Goal: Transaction & Acquisition: Purchase product/service

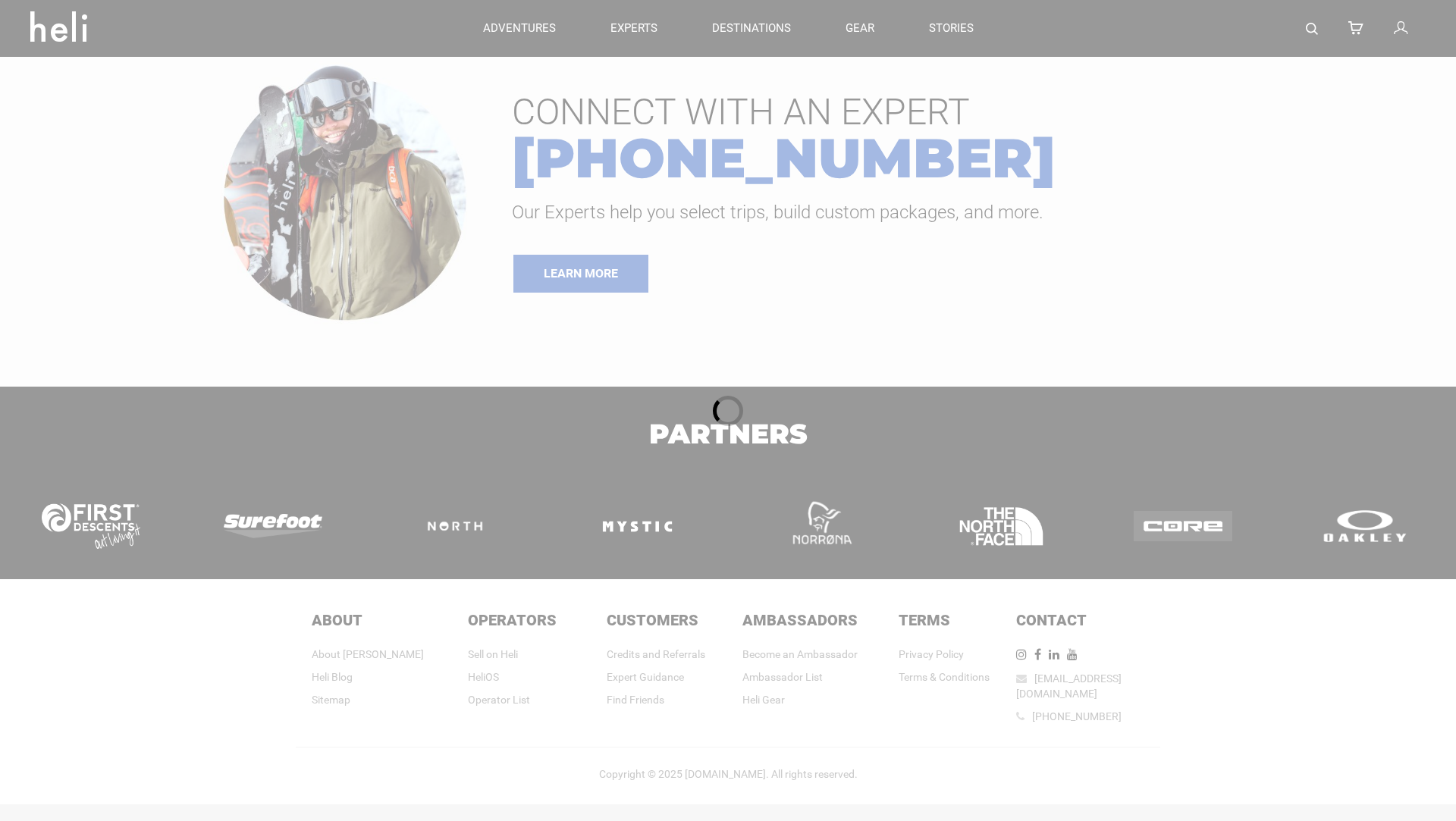
type input "Ski & Ride"
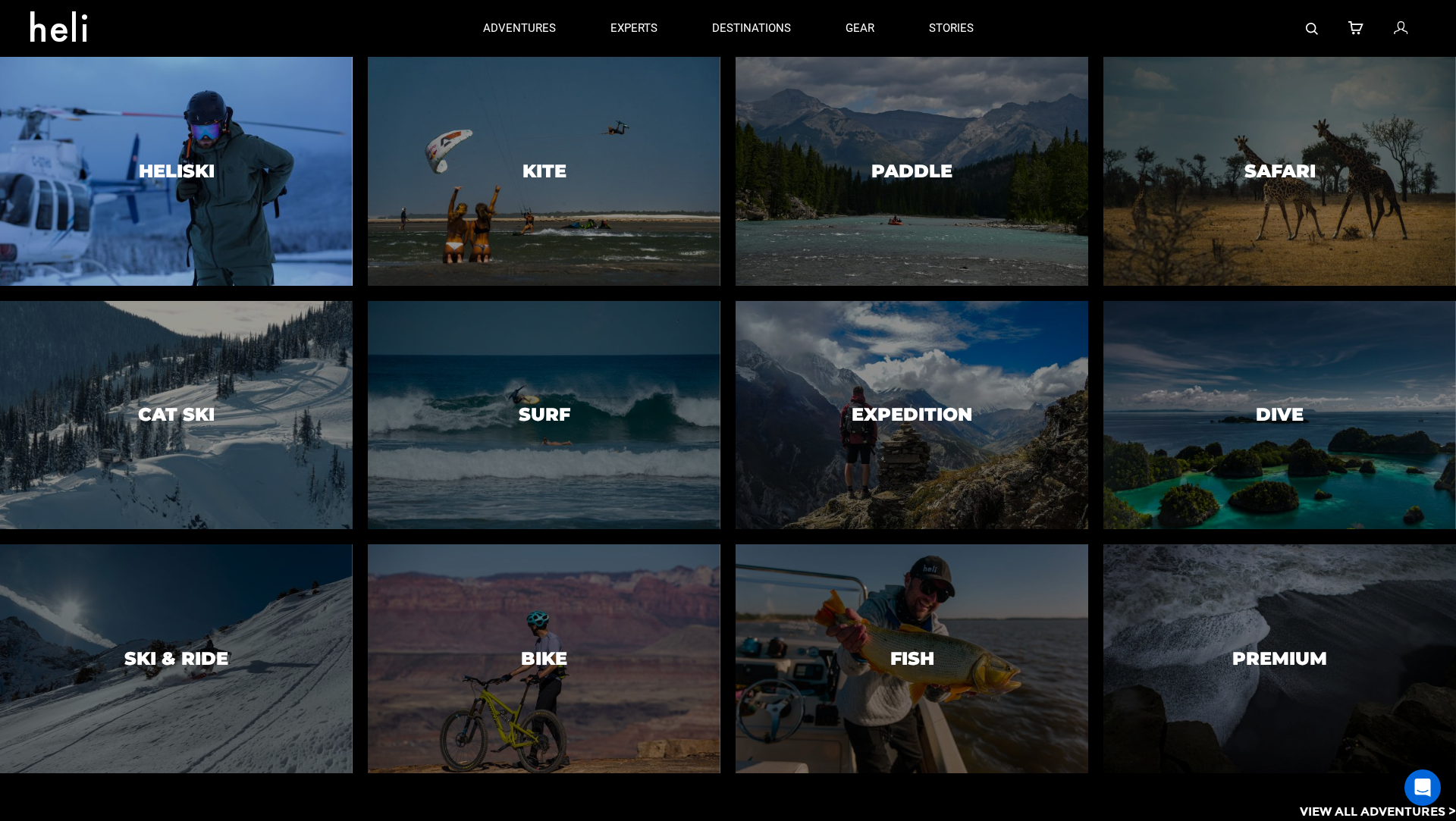
click at [211, 207] on div at bounding box center [176, 171] width 360 height 233
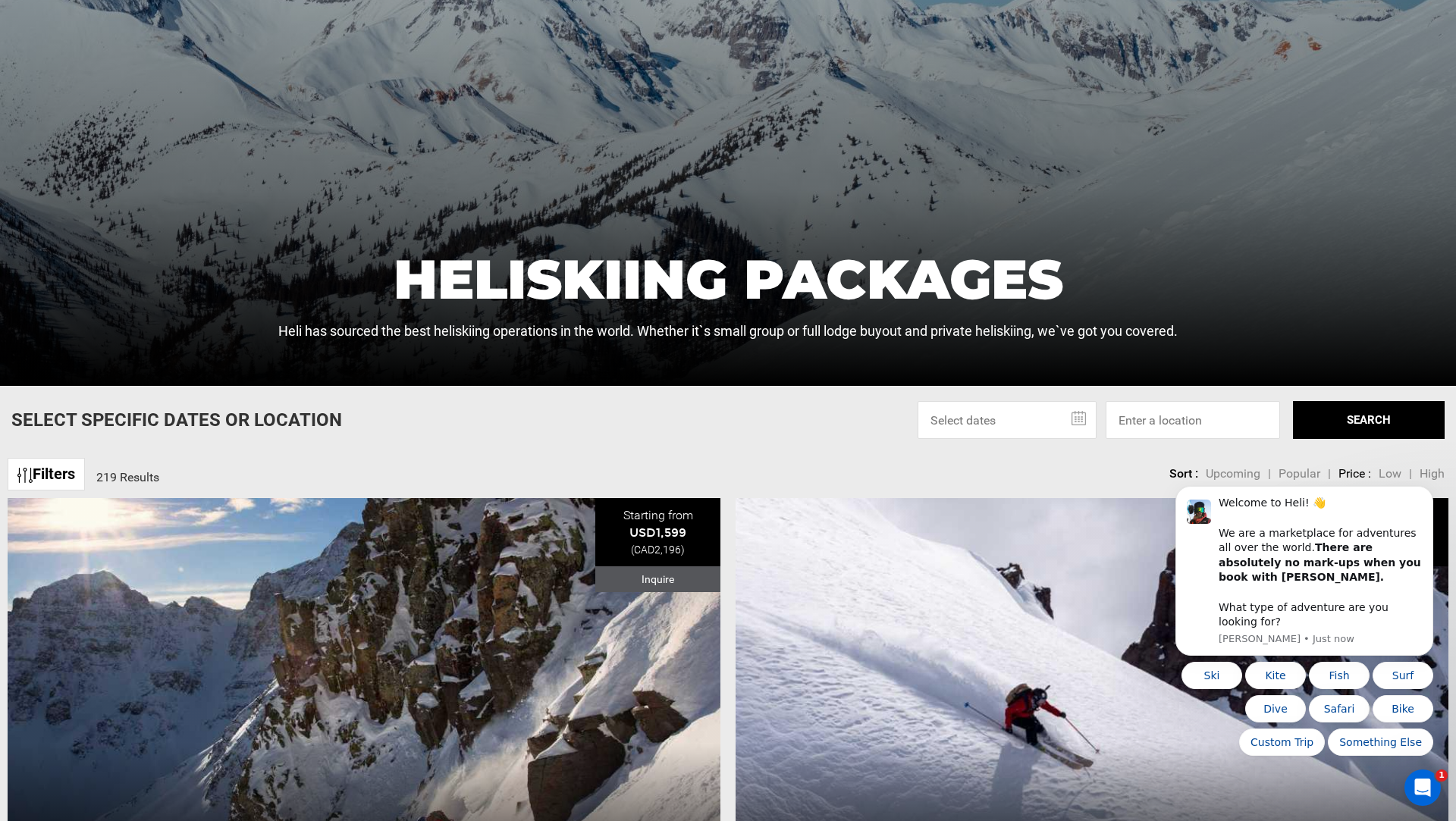
scroll to position [329, 0]
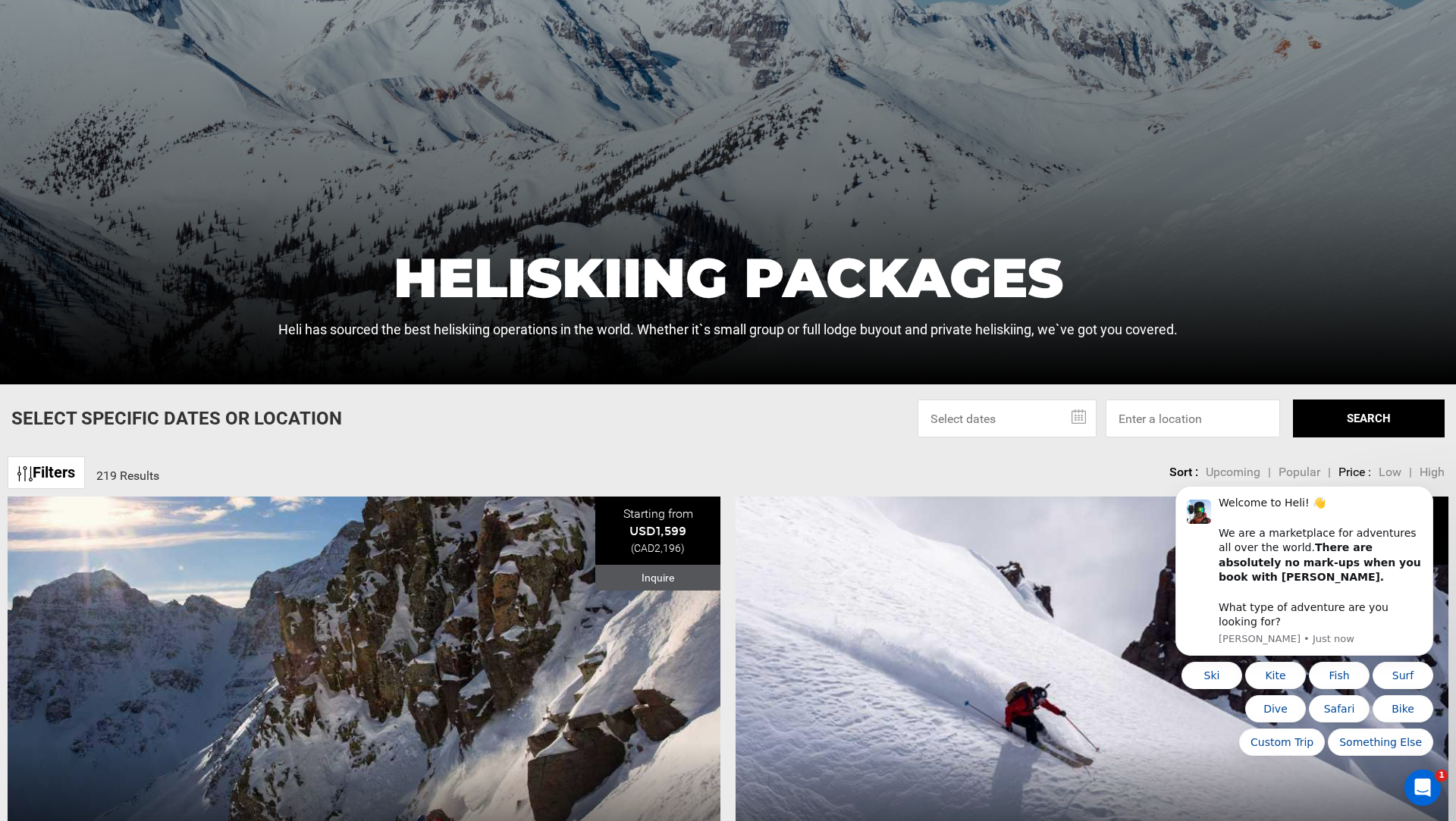
click at [1052, 409] on input "text" at bounding box center [1007, 418] width 179 height 38
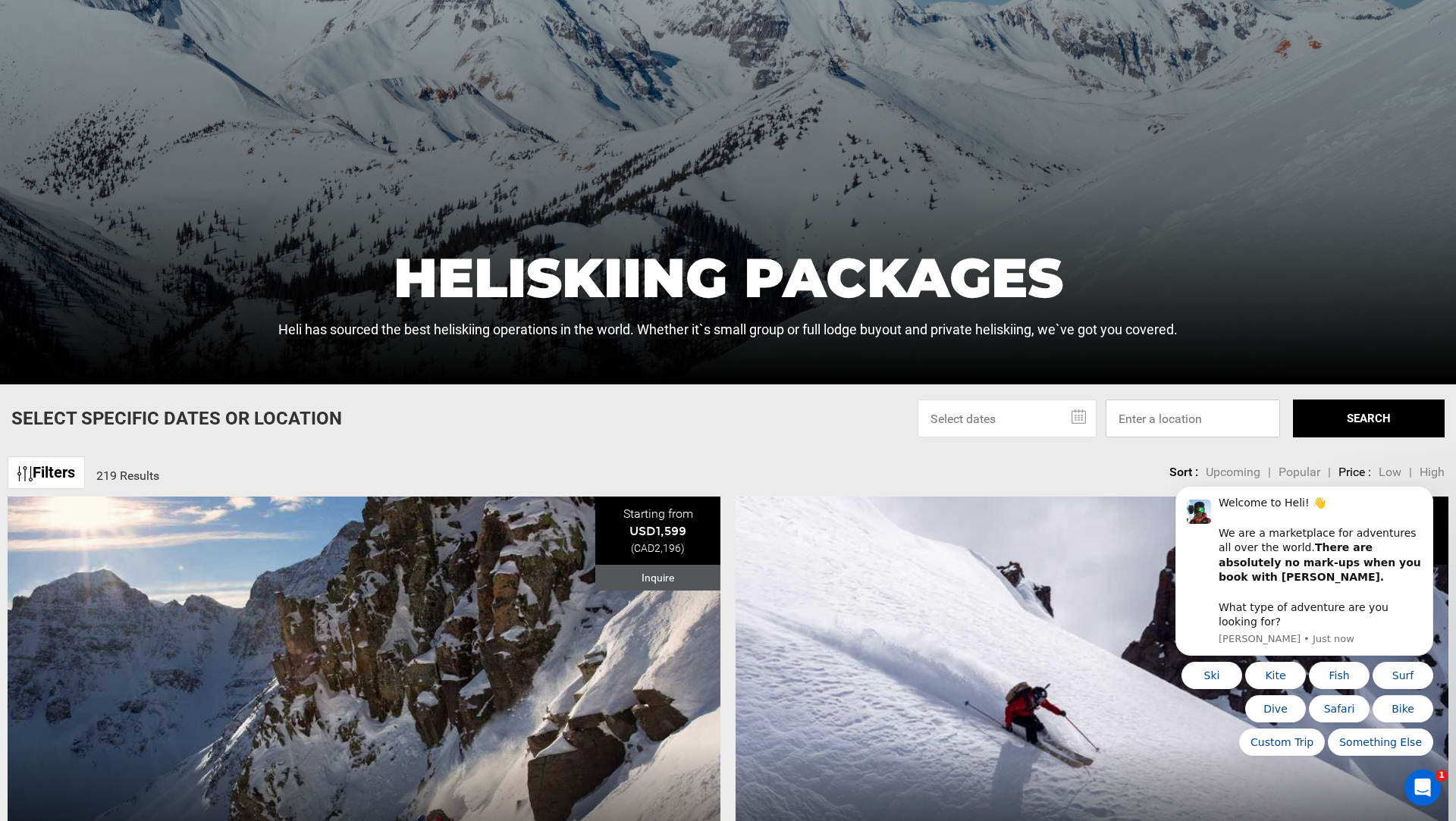
click at [1213, 425] on input at bounding box center [1193, 418] width 175 height 38
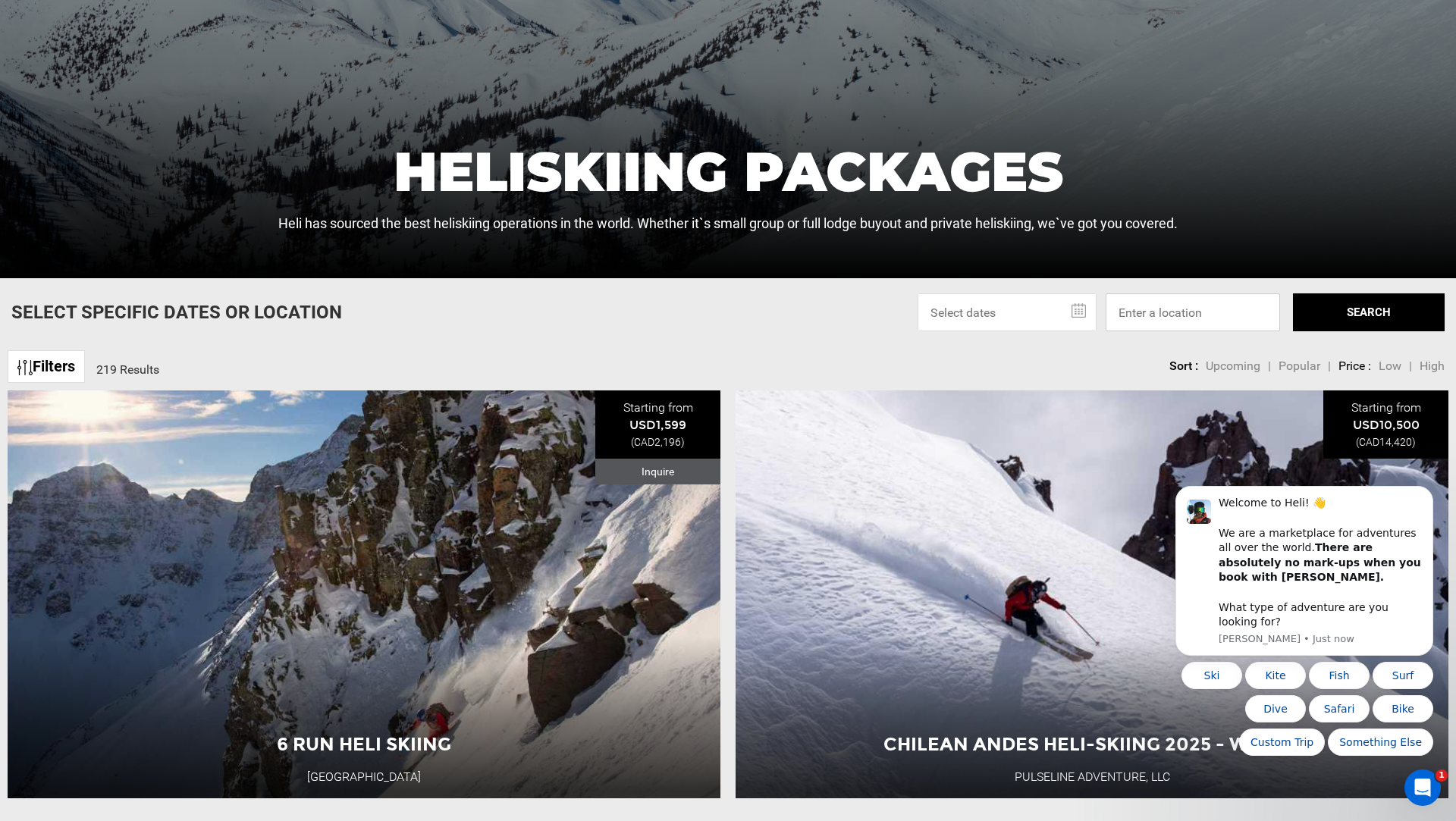
scroll to position [456, 0]
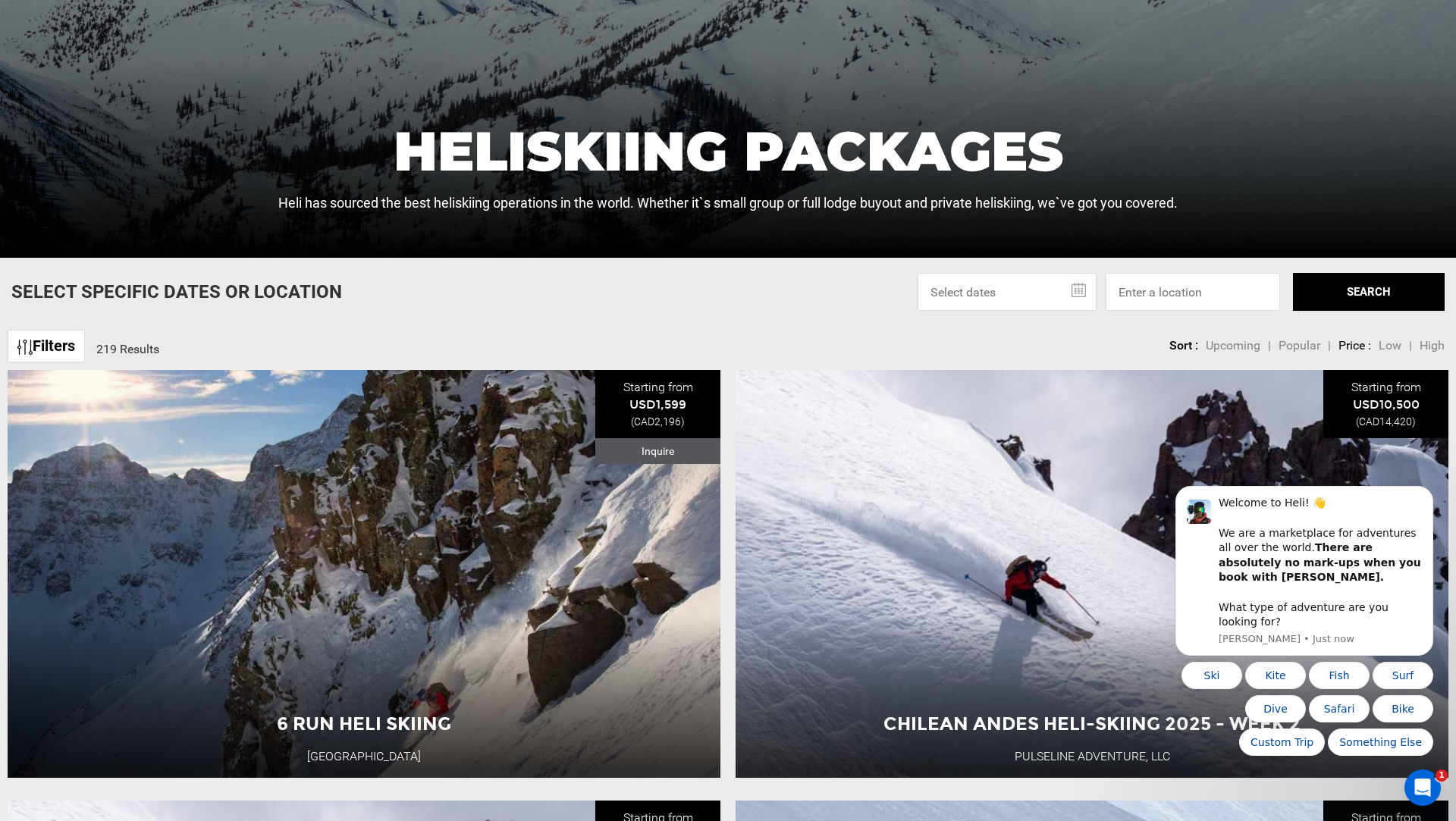
click at [1395, 343] on span "Low" at bounding box center [1390, 344] width 23 height 14
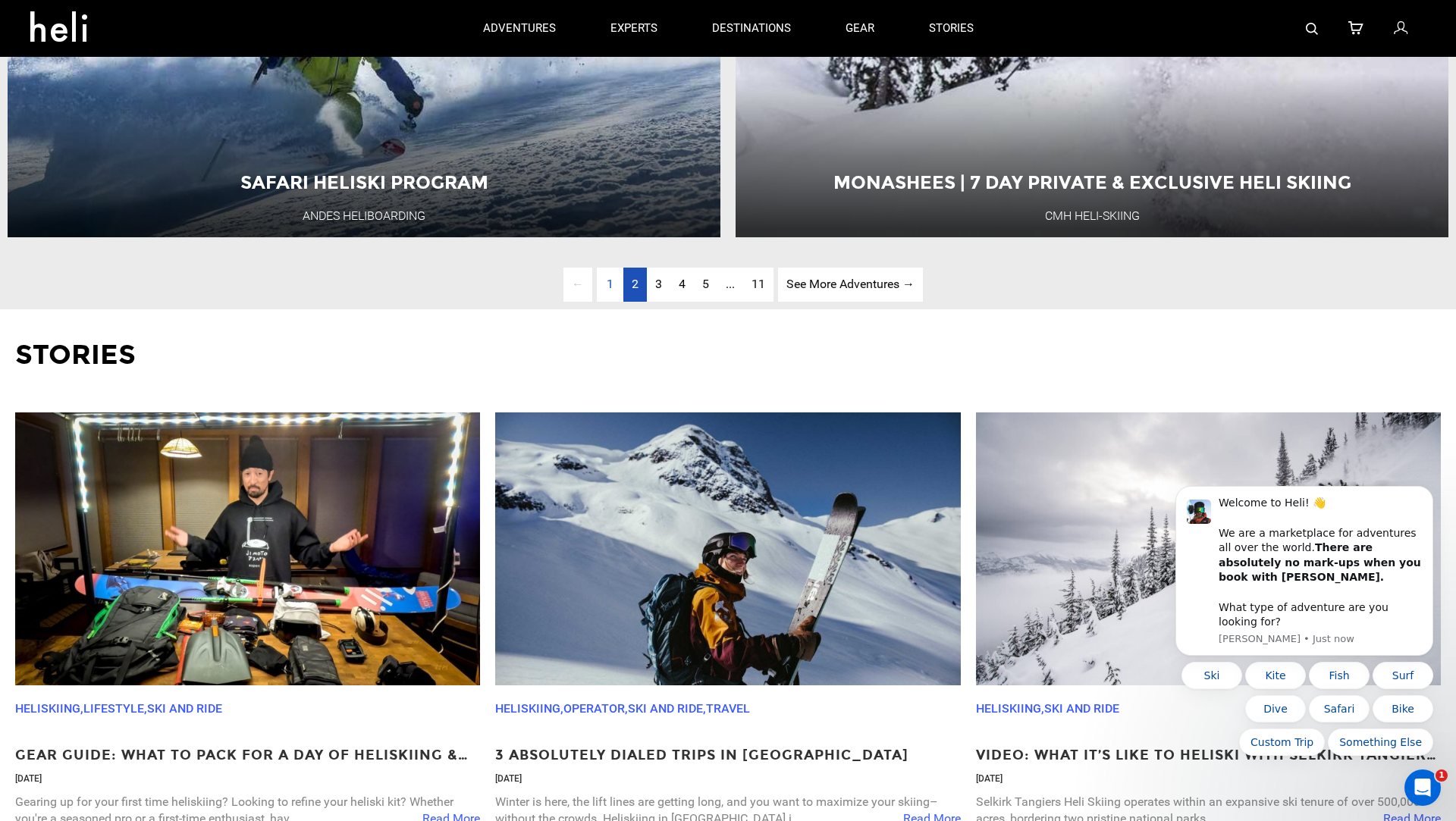
click at [635, 285] on span "2" at bounding box center [635, 283] width 7 height 14
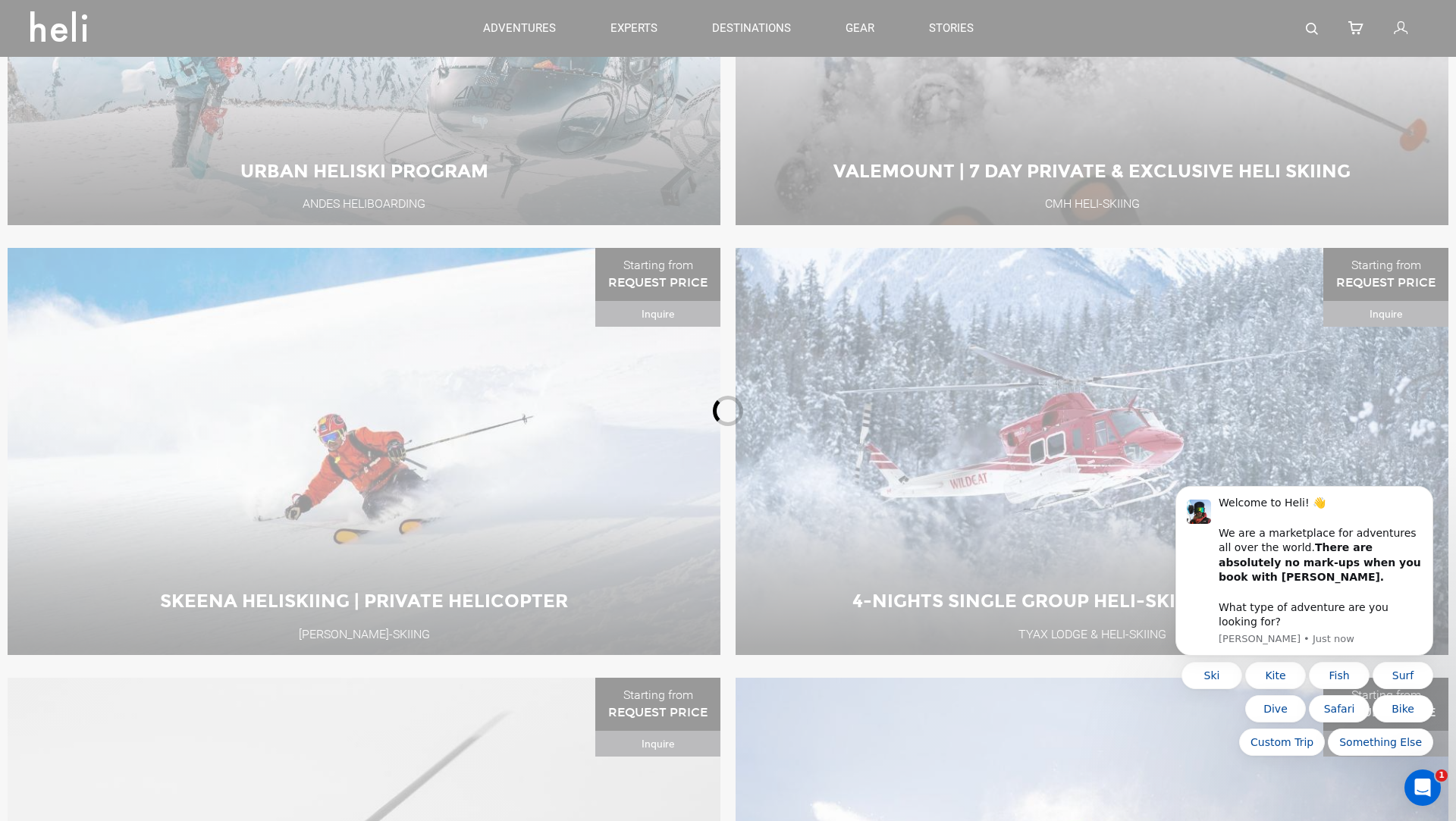
scroll to position [754, 0]
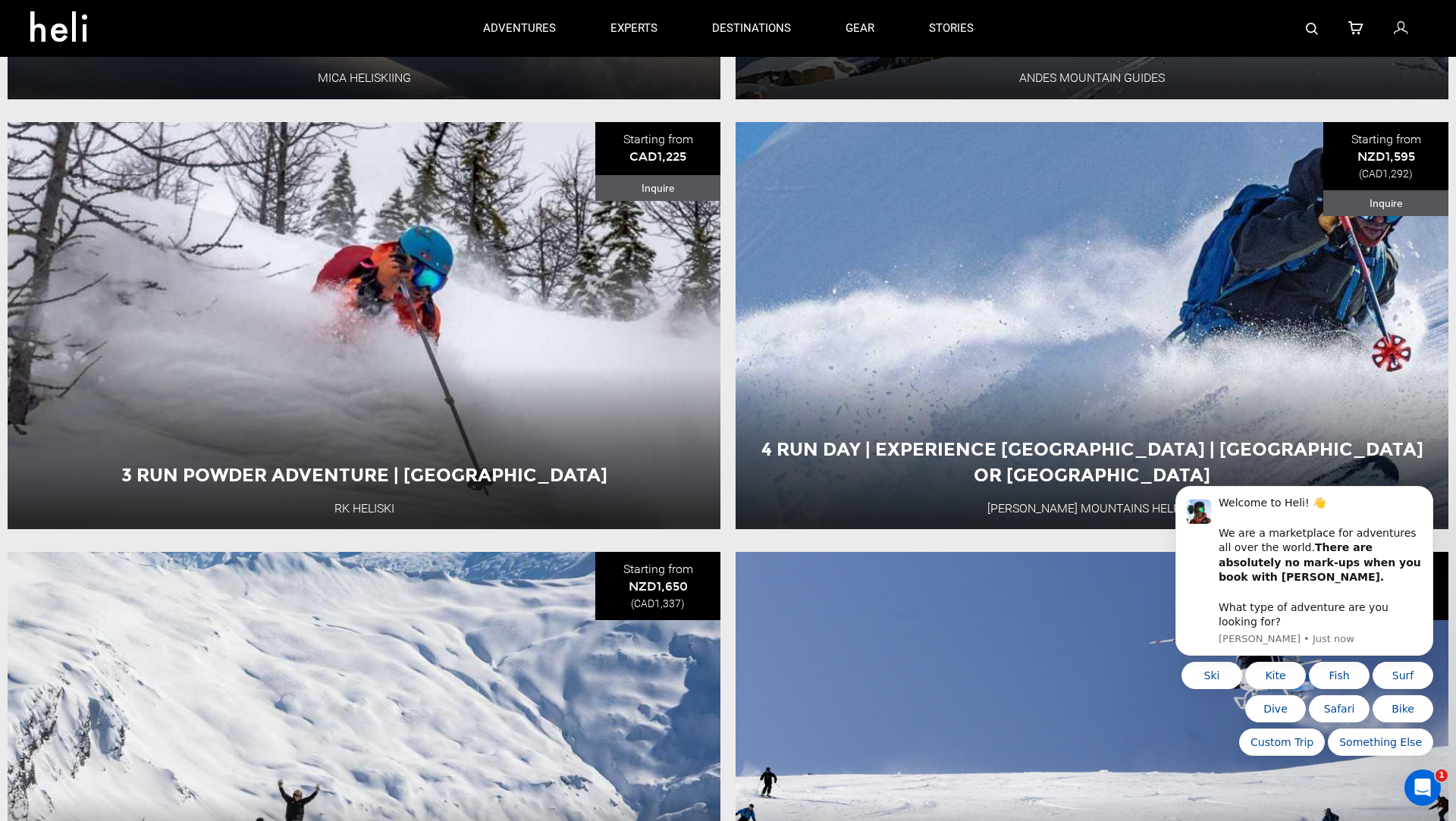
scroll to position [1131, 0]
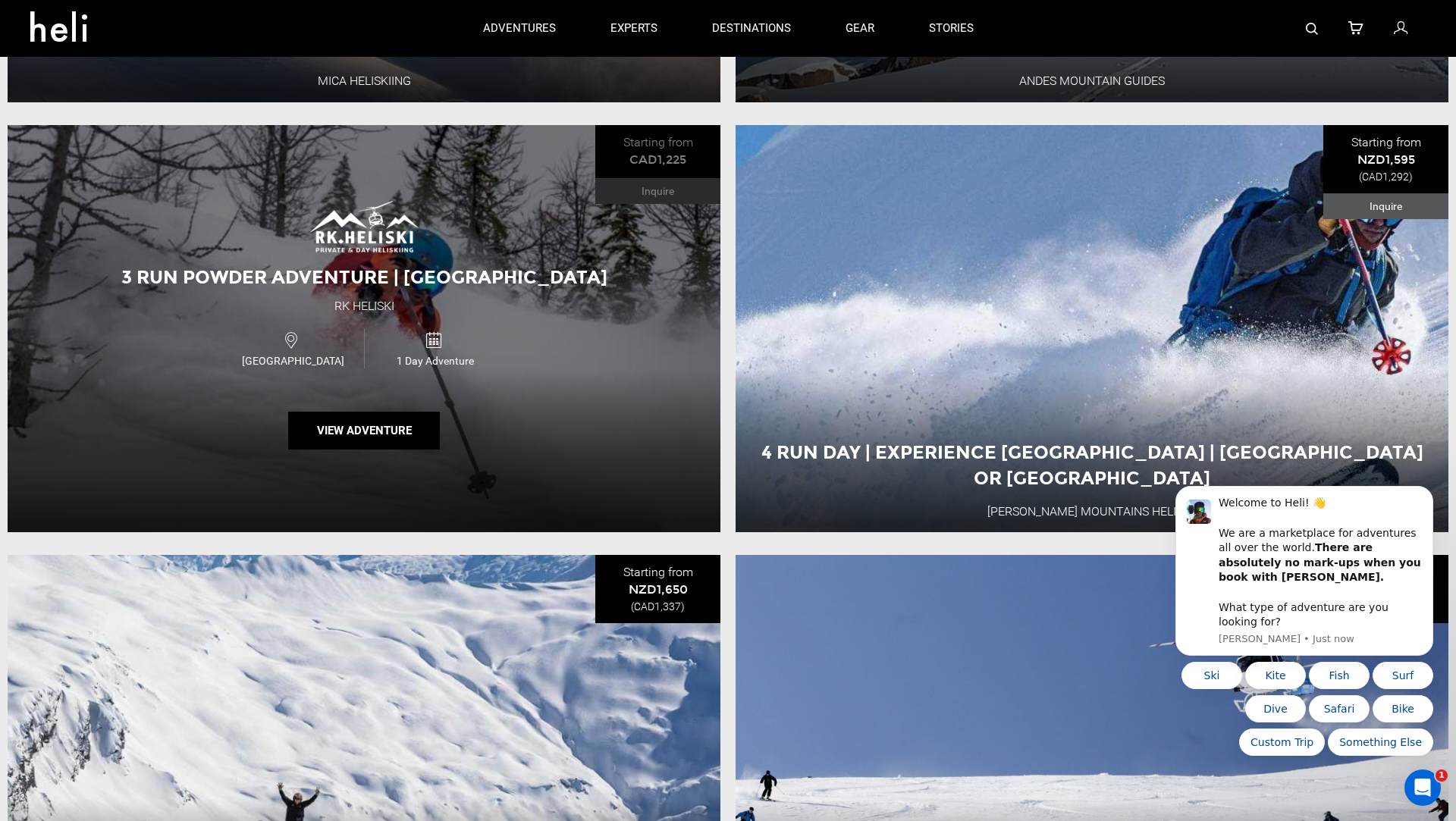
click at [650, 271] on div "3 Run Powder Adventure | [GEOGRAPHIC_DATA] RK Heliski Canada 1 Day Adventure Vi…" at bounding box center [364, 329] width 713 height 408
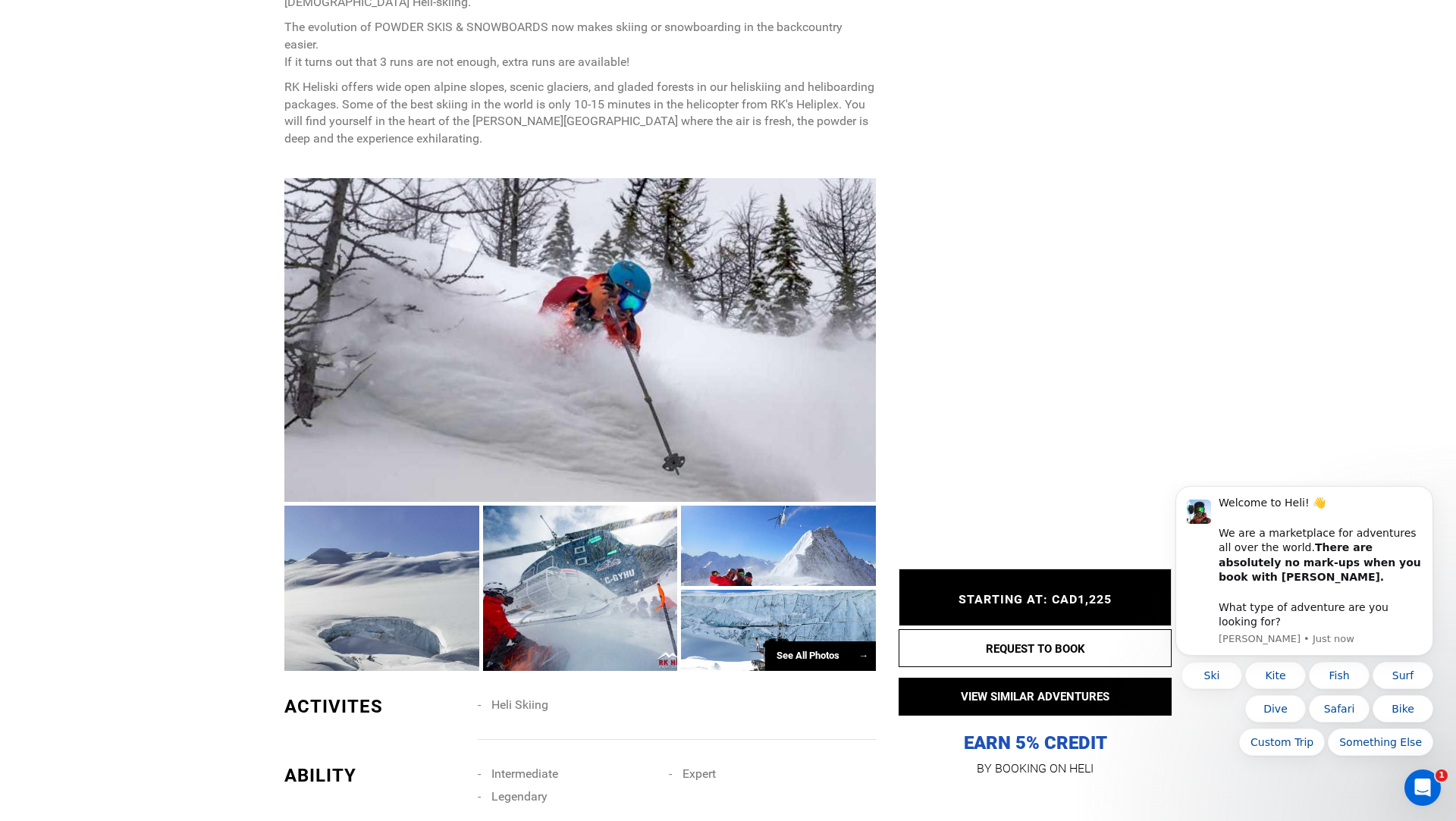
scroll to position [750, 0]
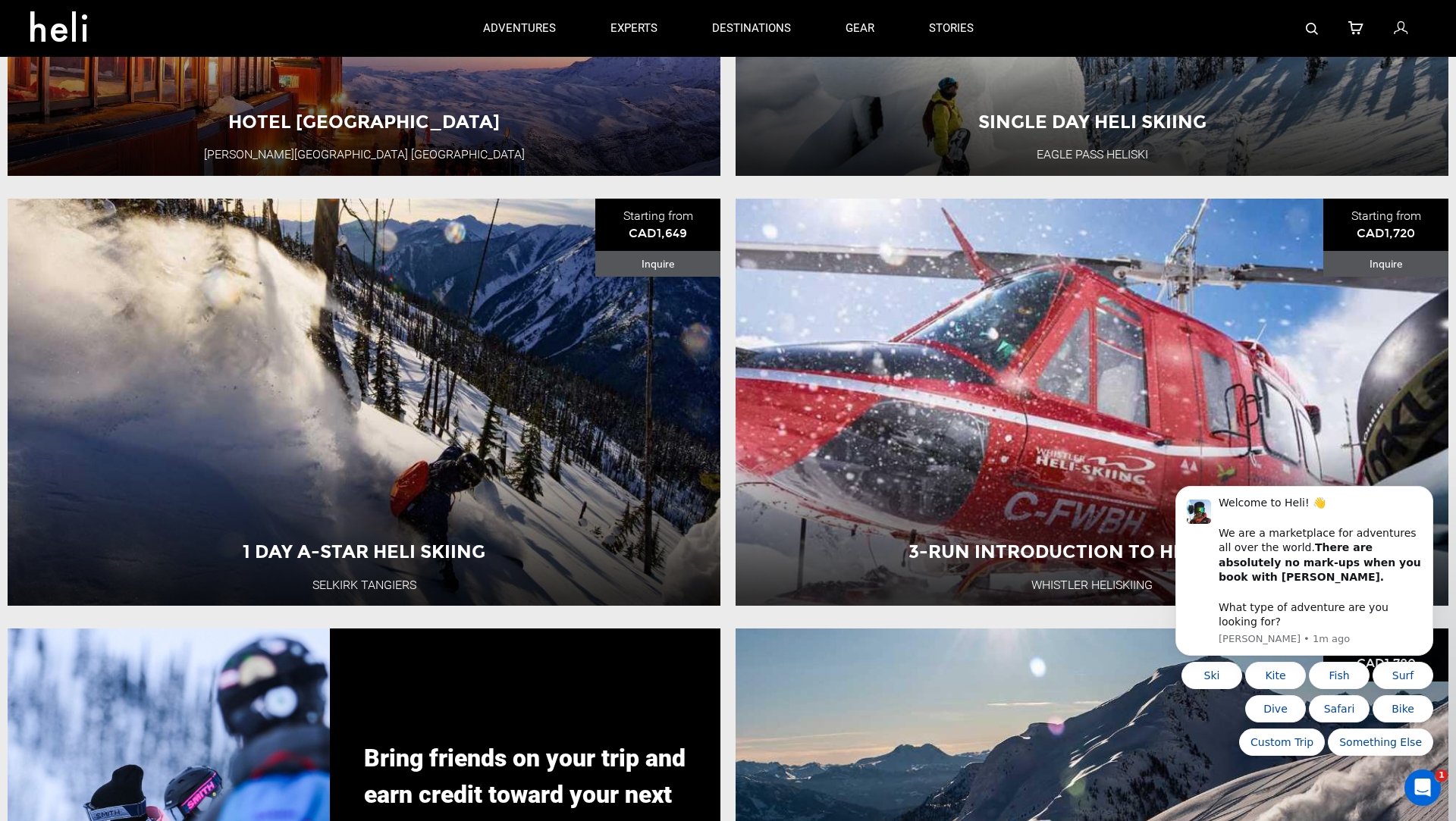
scroll to position [3203, 0]
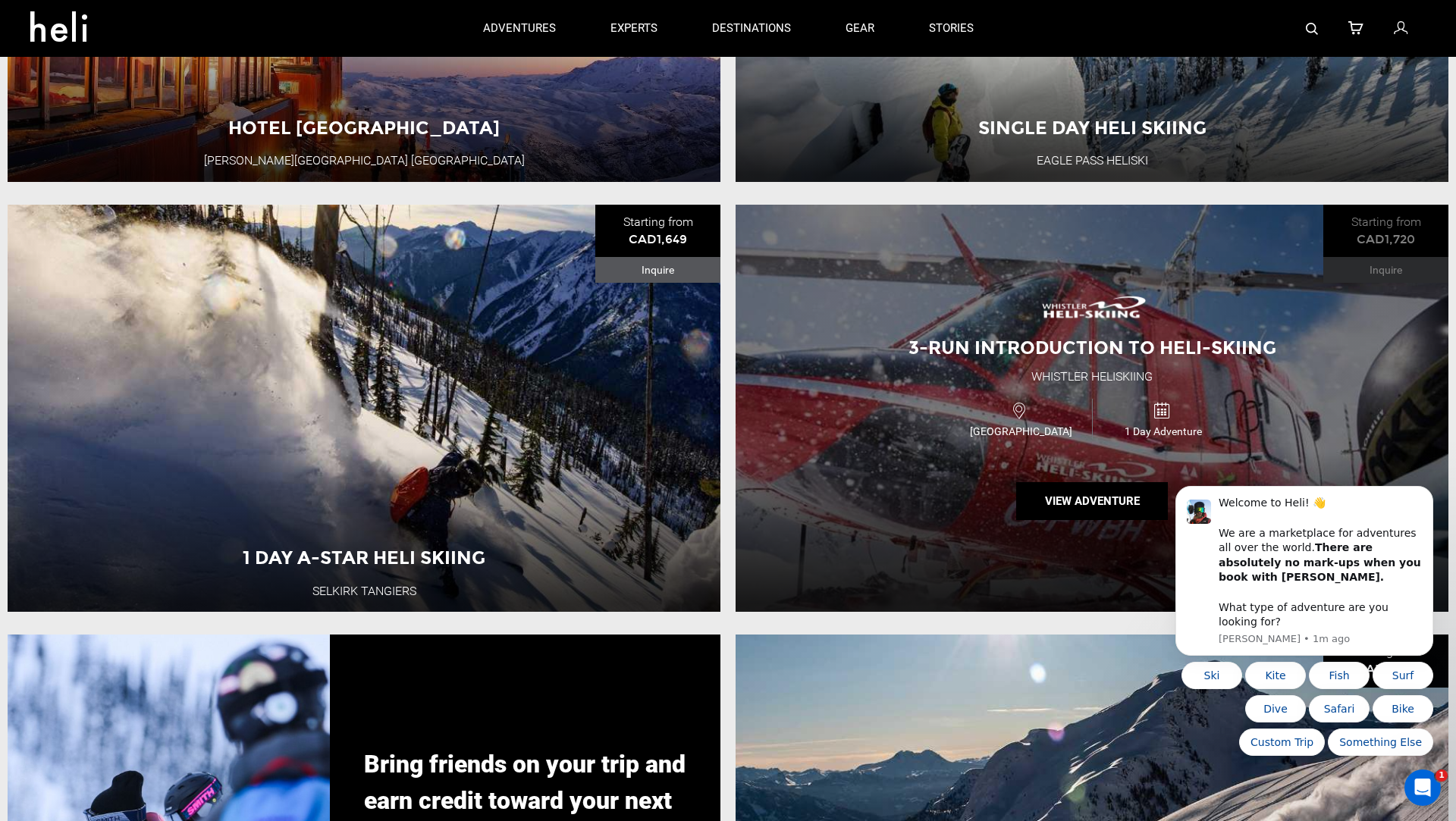
click at [885, 445] on div "3-Run Introduction to Heli-Skiing Whistler Heliskiing Canada 1 Day Adventure Vi…" at bounding box center [1092, 409] width 713 height 408
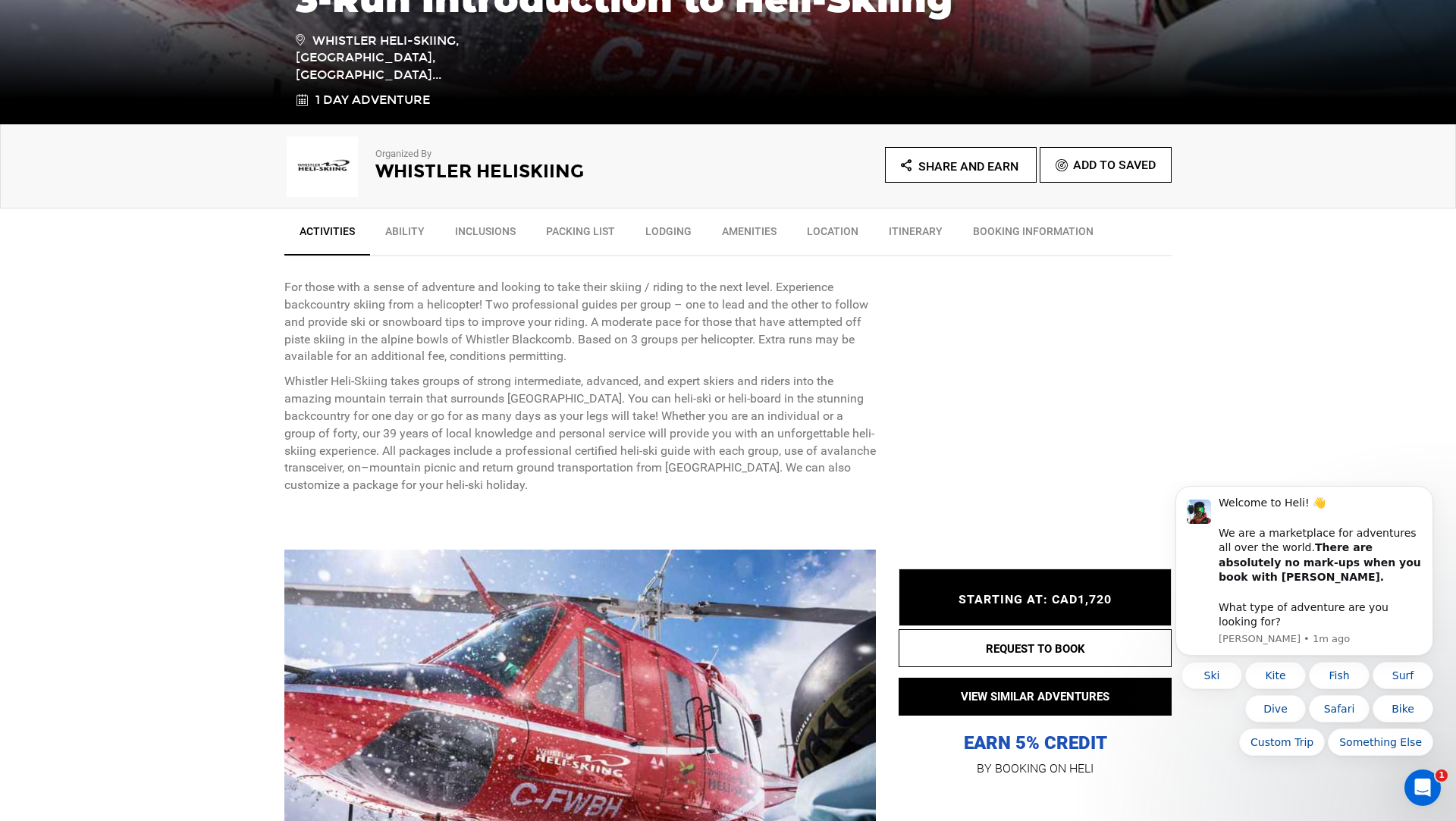
scroll to position [393, 0]
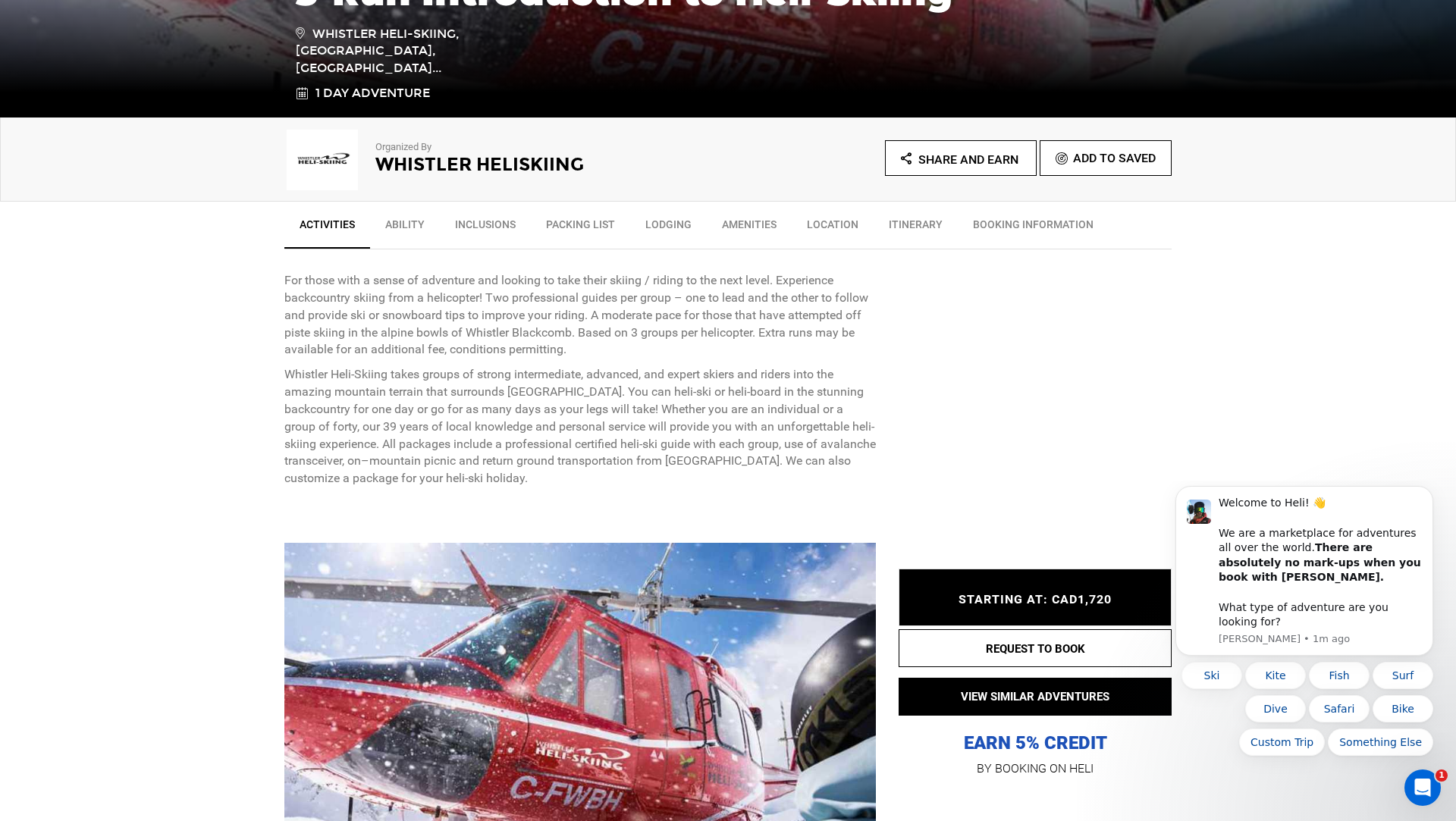
click at [418, 222] on link "Ability" at bounding box center [405, 228] width 70 height 38
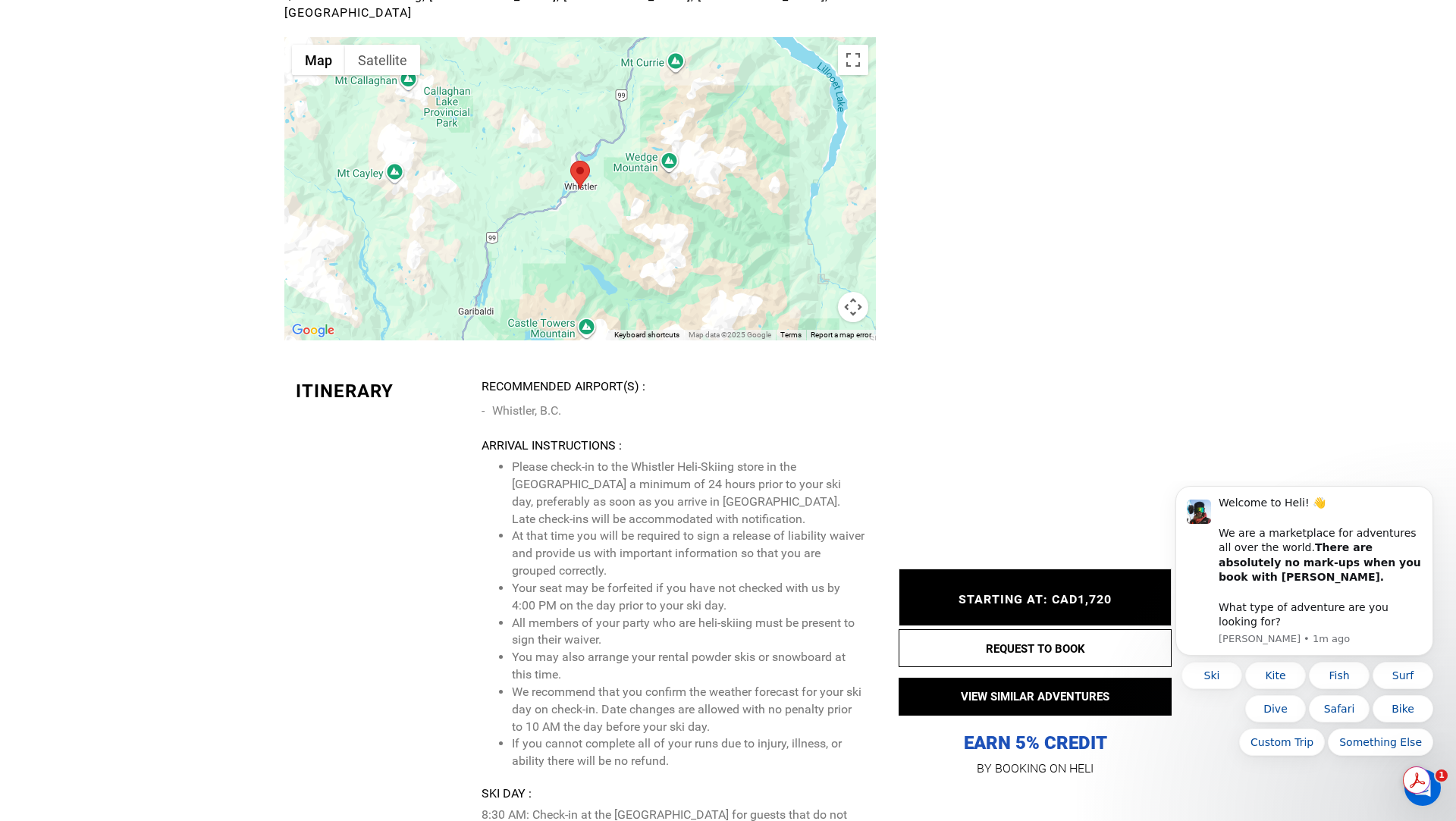
scroll to position [2534, 0]
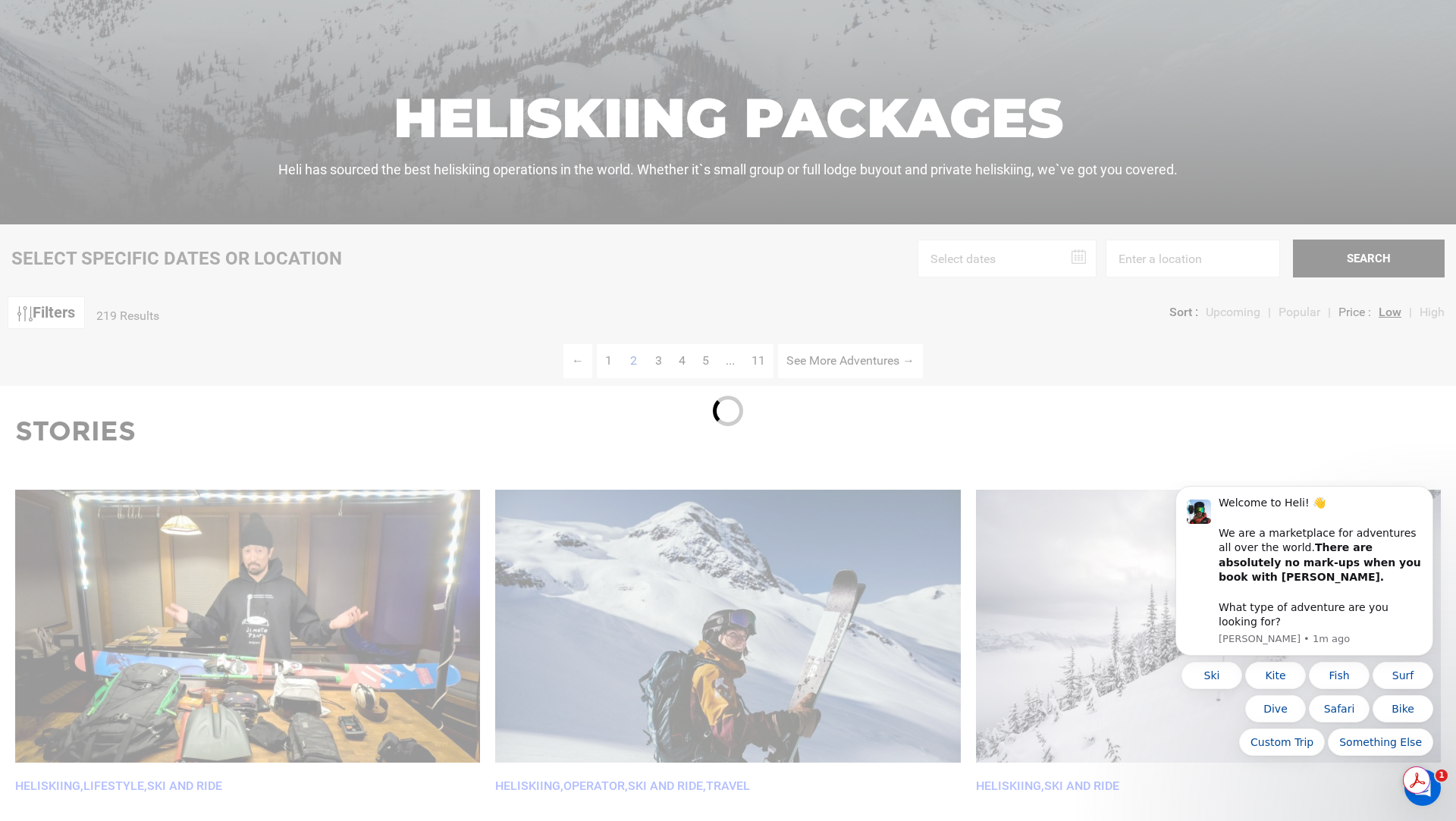
scroll to position [490, 0]
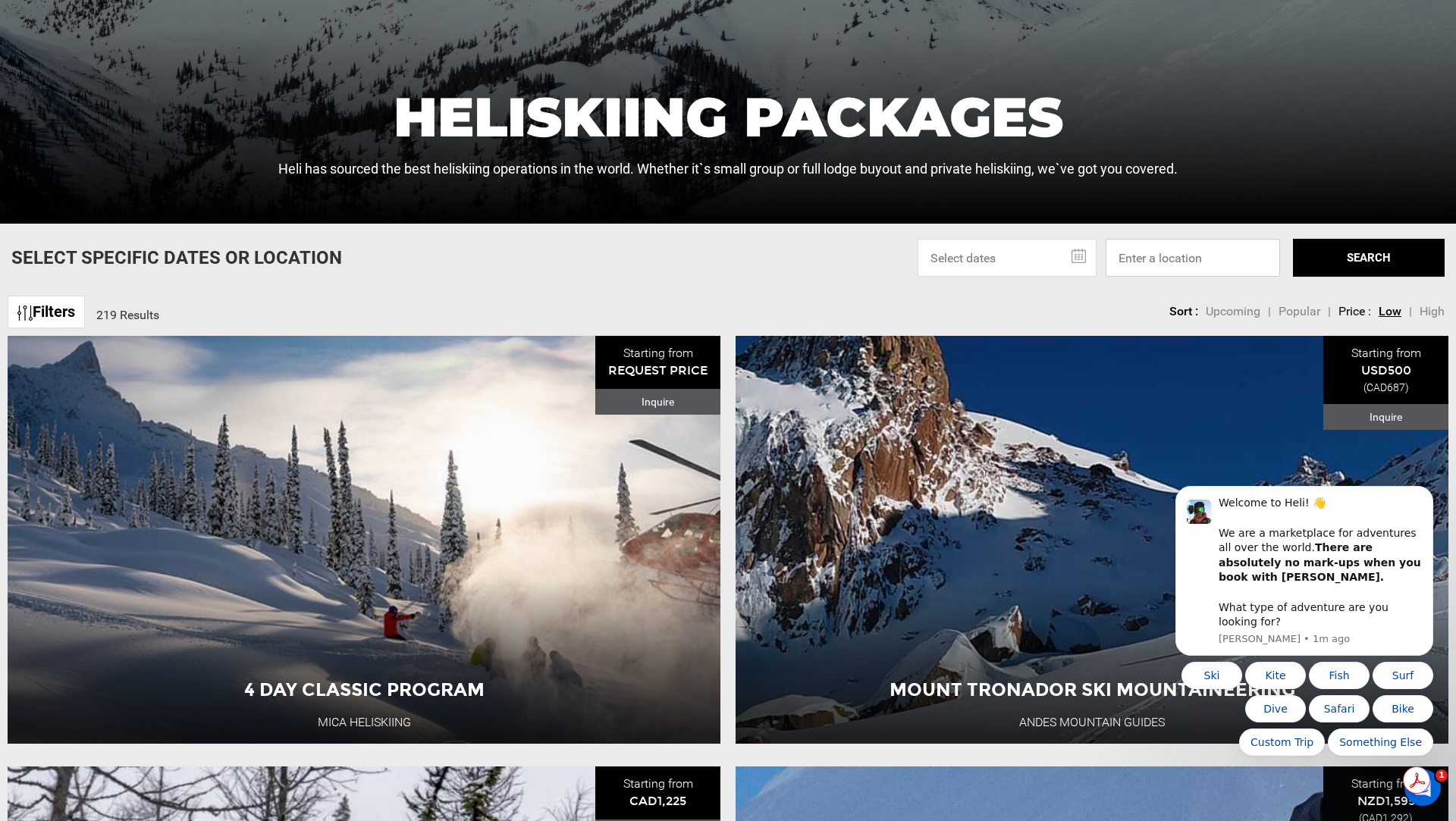
click at [1155, 253] on input at bounding box center [1193, 258] width 175 height 38
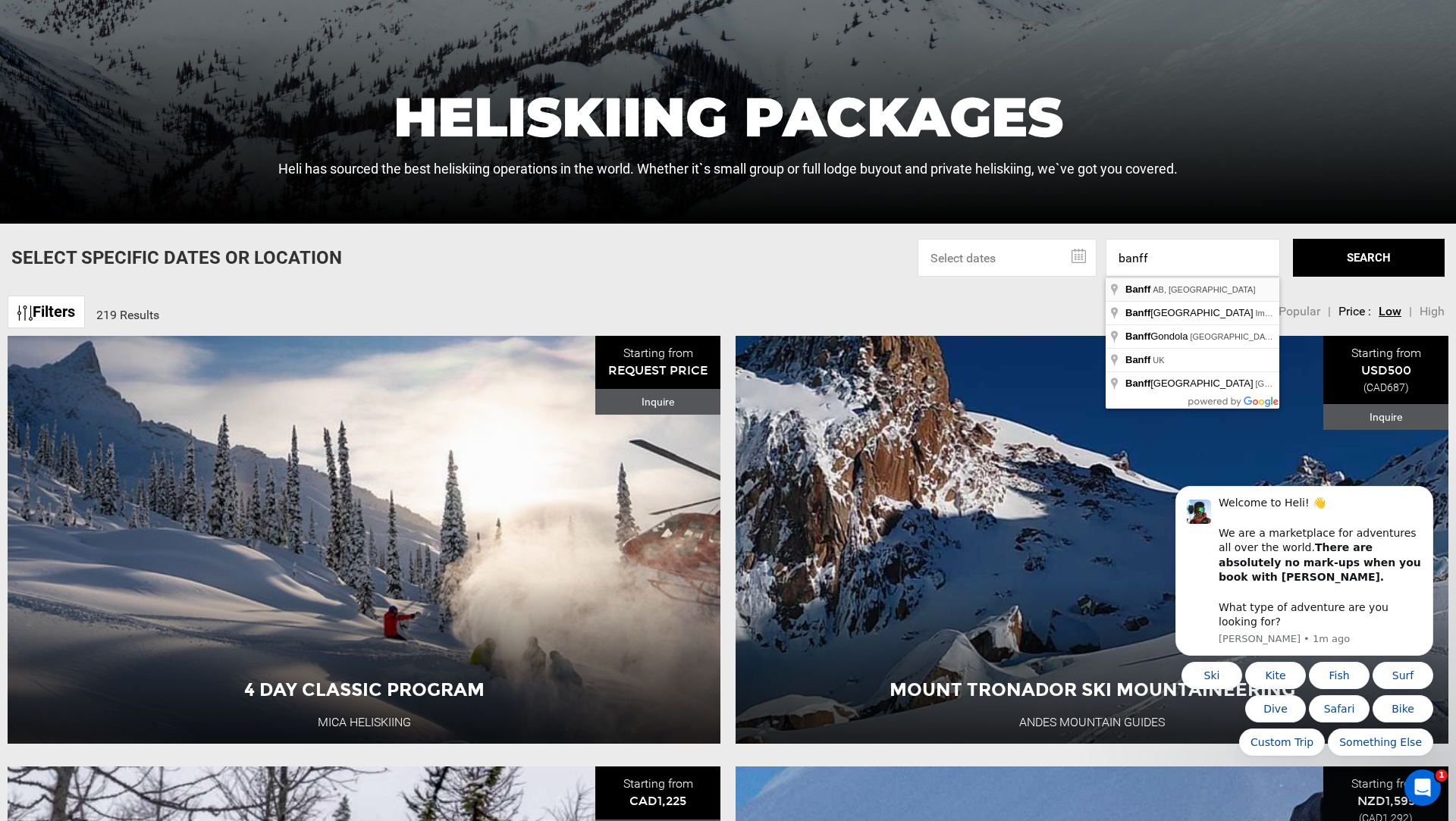
type input "Banff, [GEOGRAPHIC_DATA], [GEOGRAPHIC_DATA]"
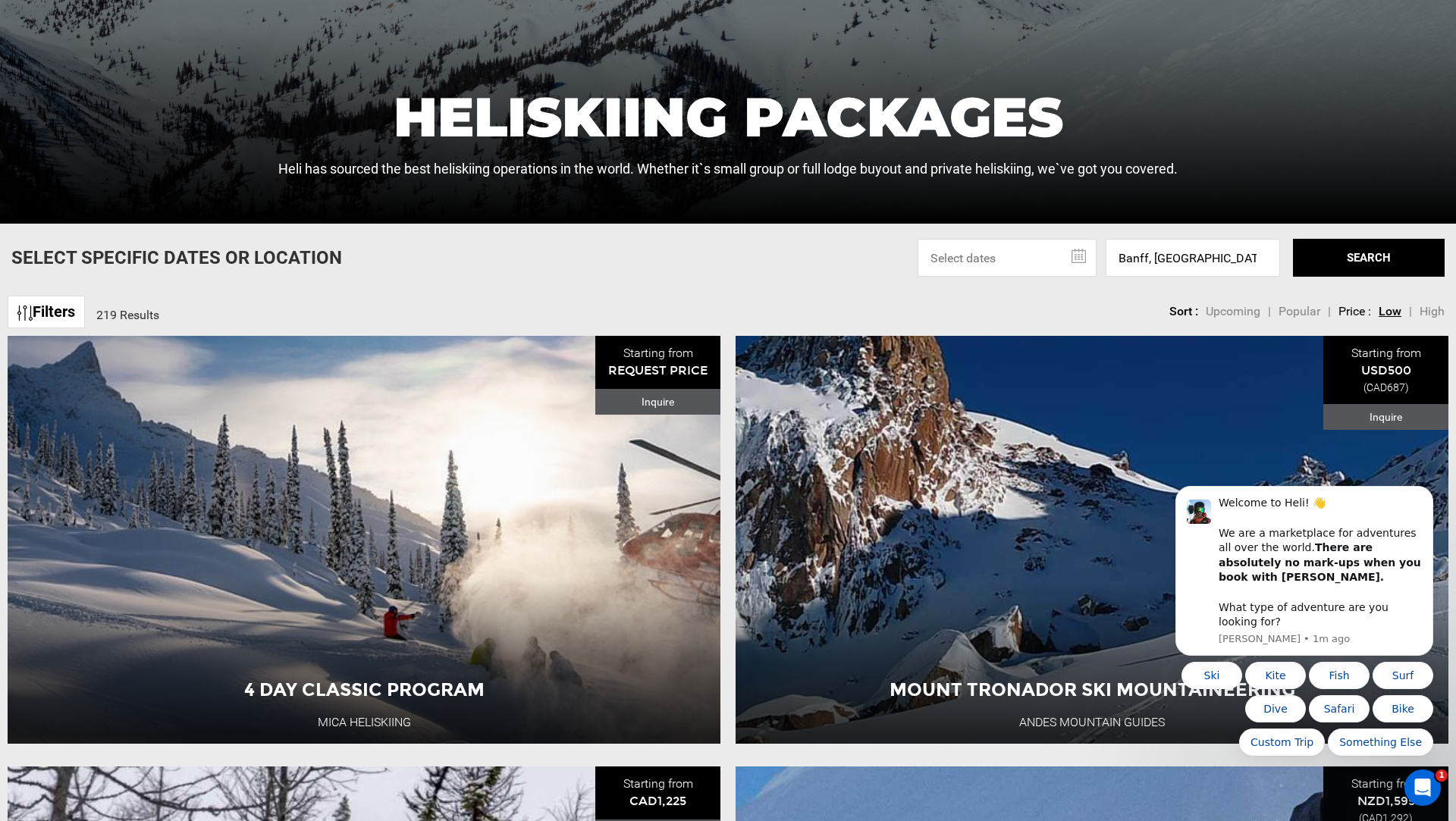
click at [1356, 251] on button "SEARCH" at bounding box center [1369, 258] width 152 height 38
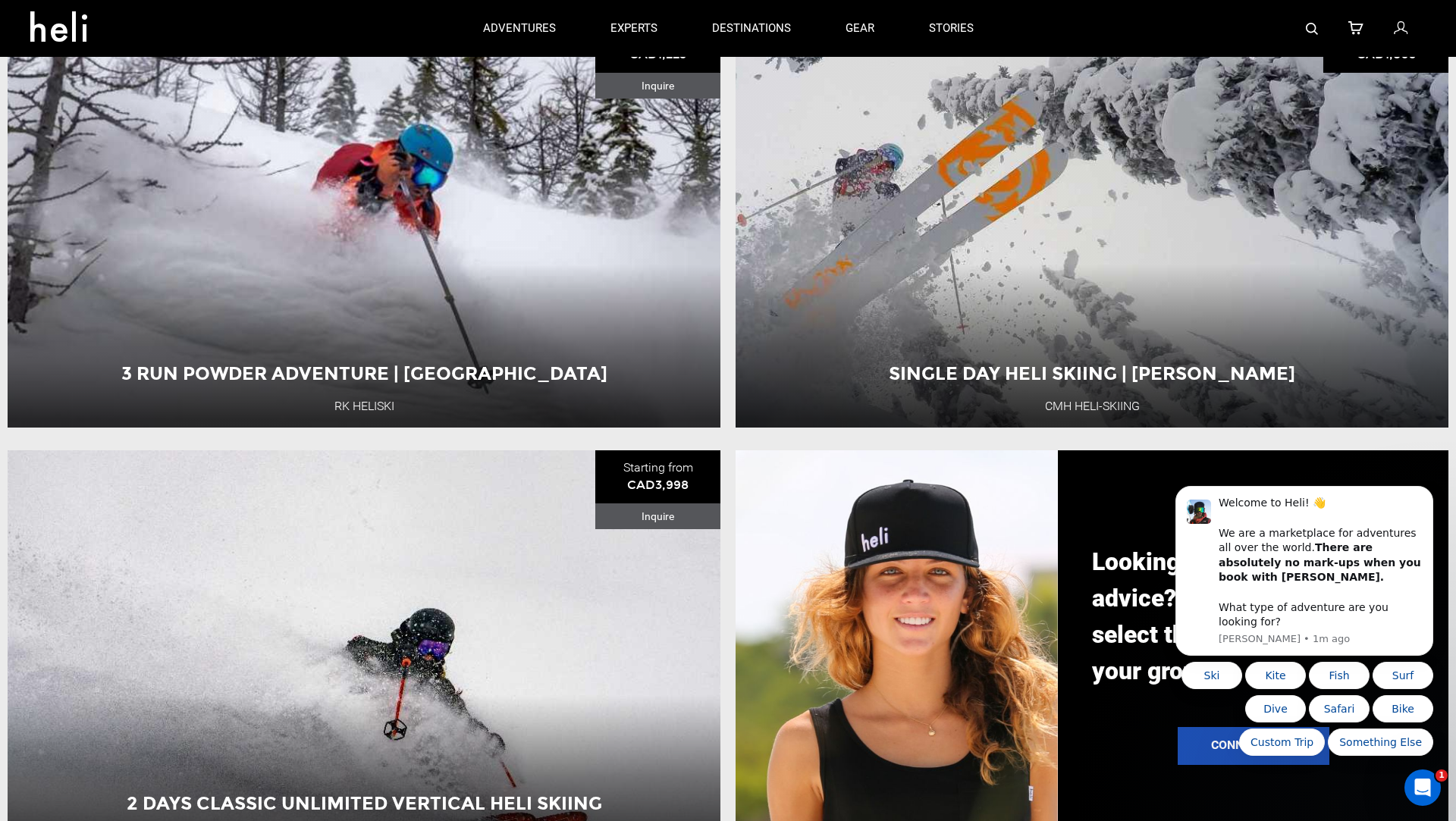
scroll to position [1651, 0]
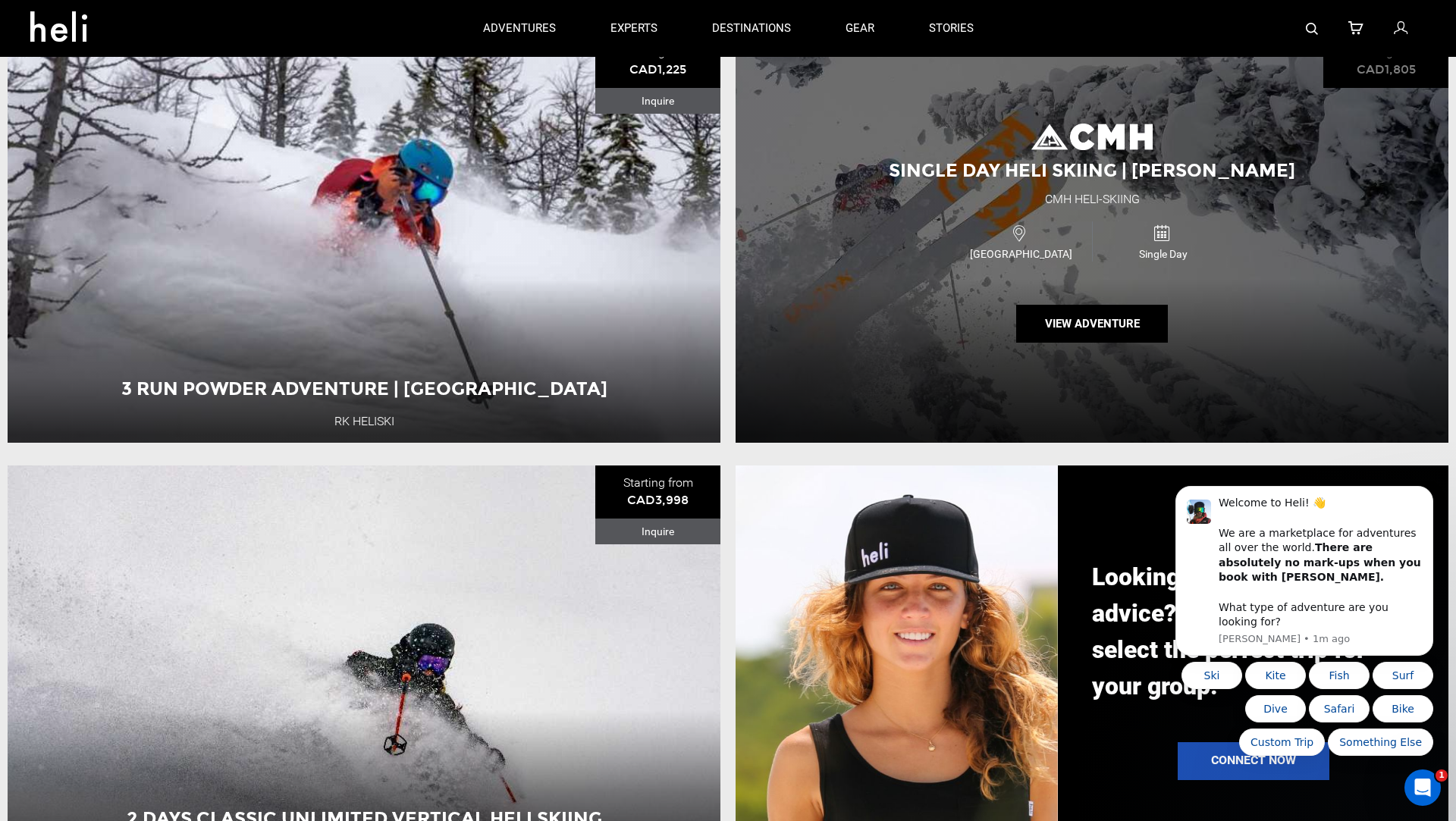
click at [905, 230] on div "Canada Single Day" at bounding box center [1092, 242] width 428 height 51
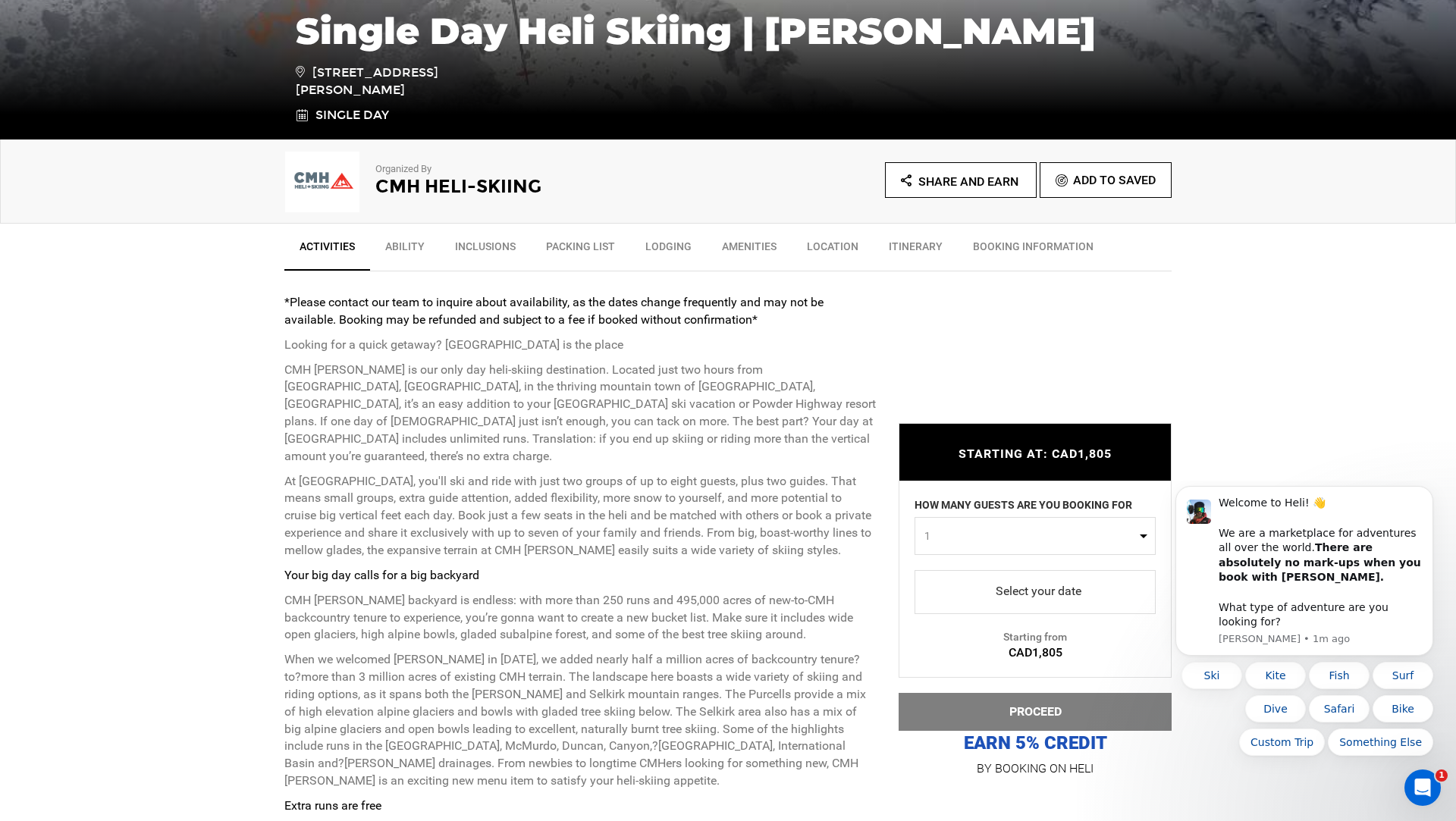
scroll to position [375, 0]
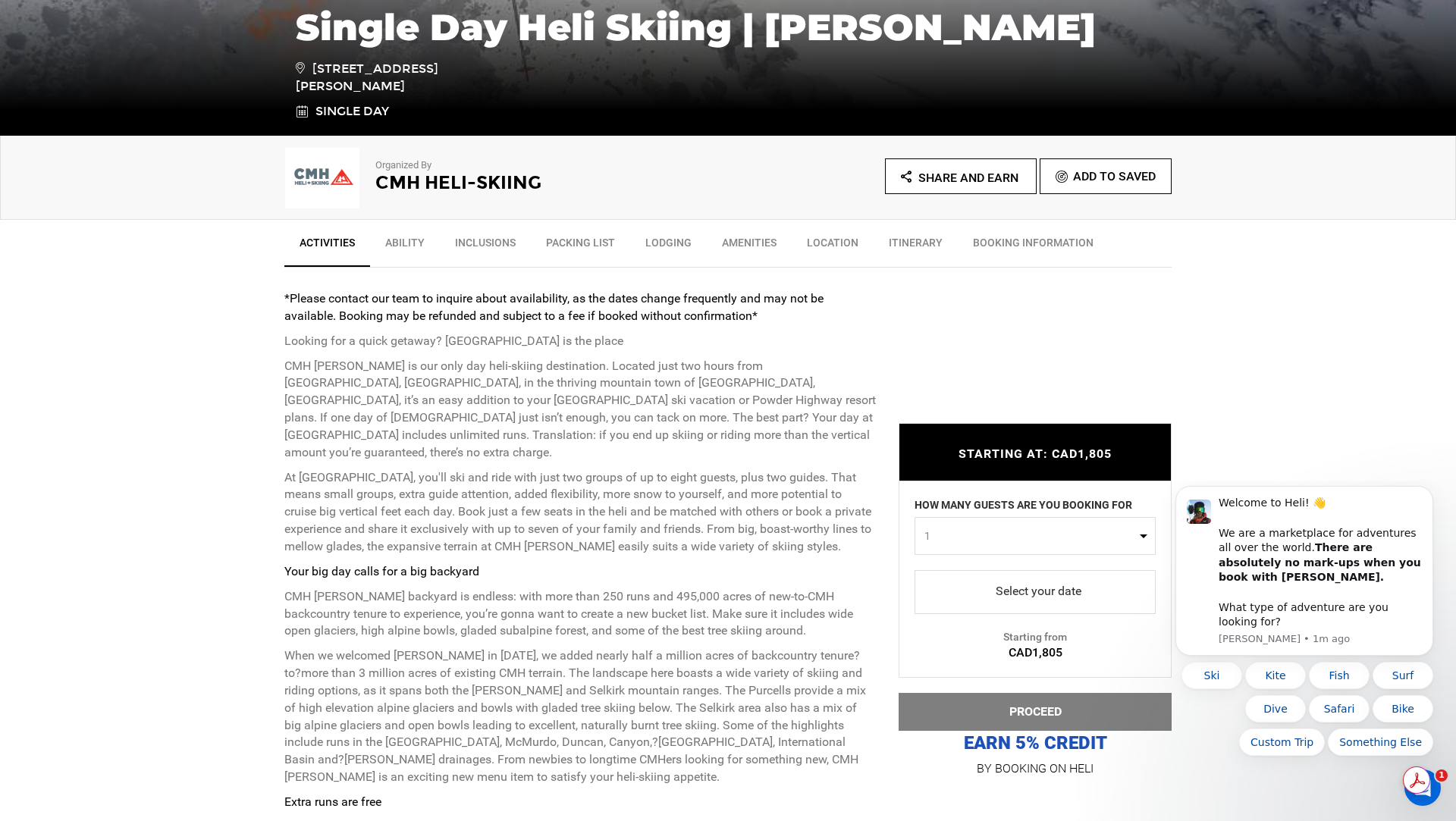
click at [1030, 599] on span "select" at bounding box center [1036, 593] width 217 height 25
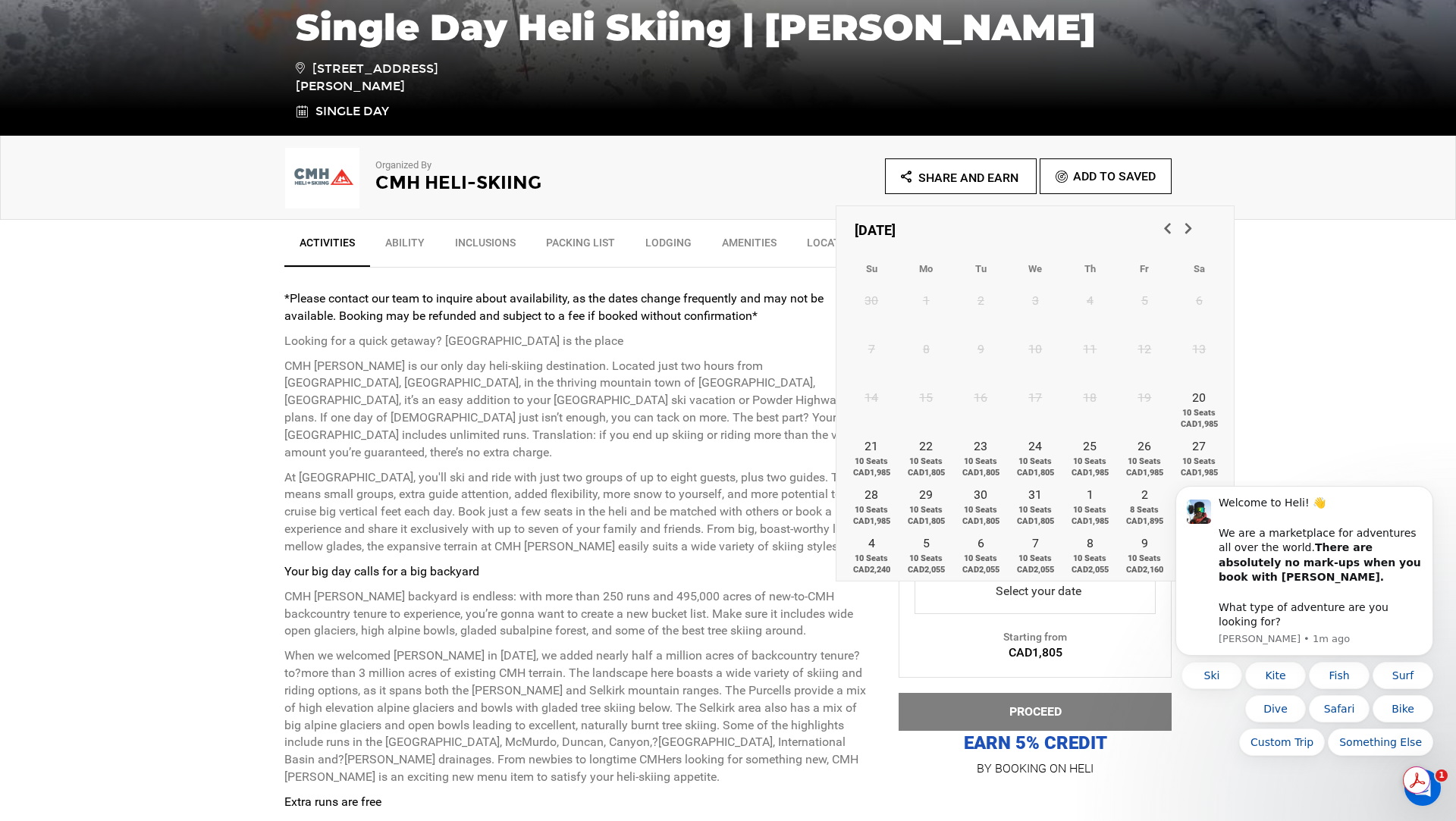
click at [1198, 229] on link "Next" at bounding box center [1190, 229] width 25 height 25
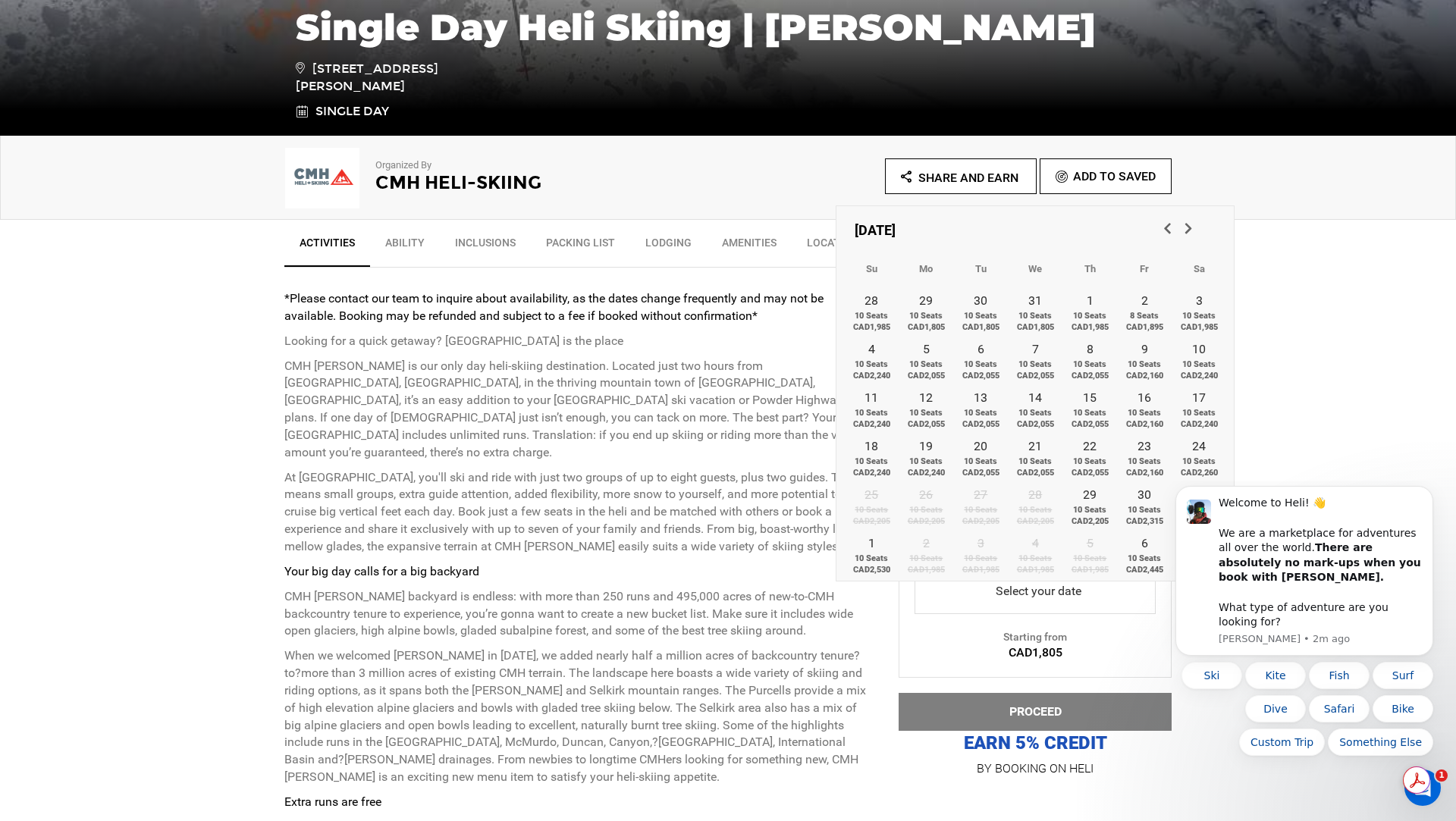
click at [1194, 229] on span "Next" at bounding box center [1188, 227] width 15 height 15
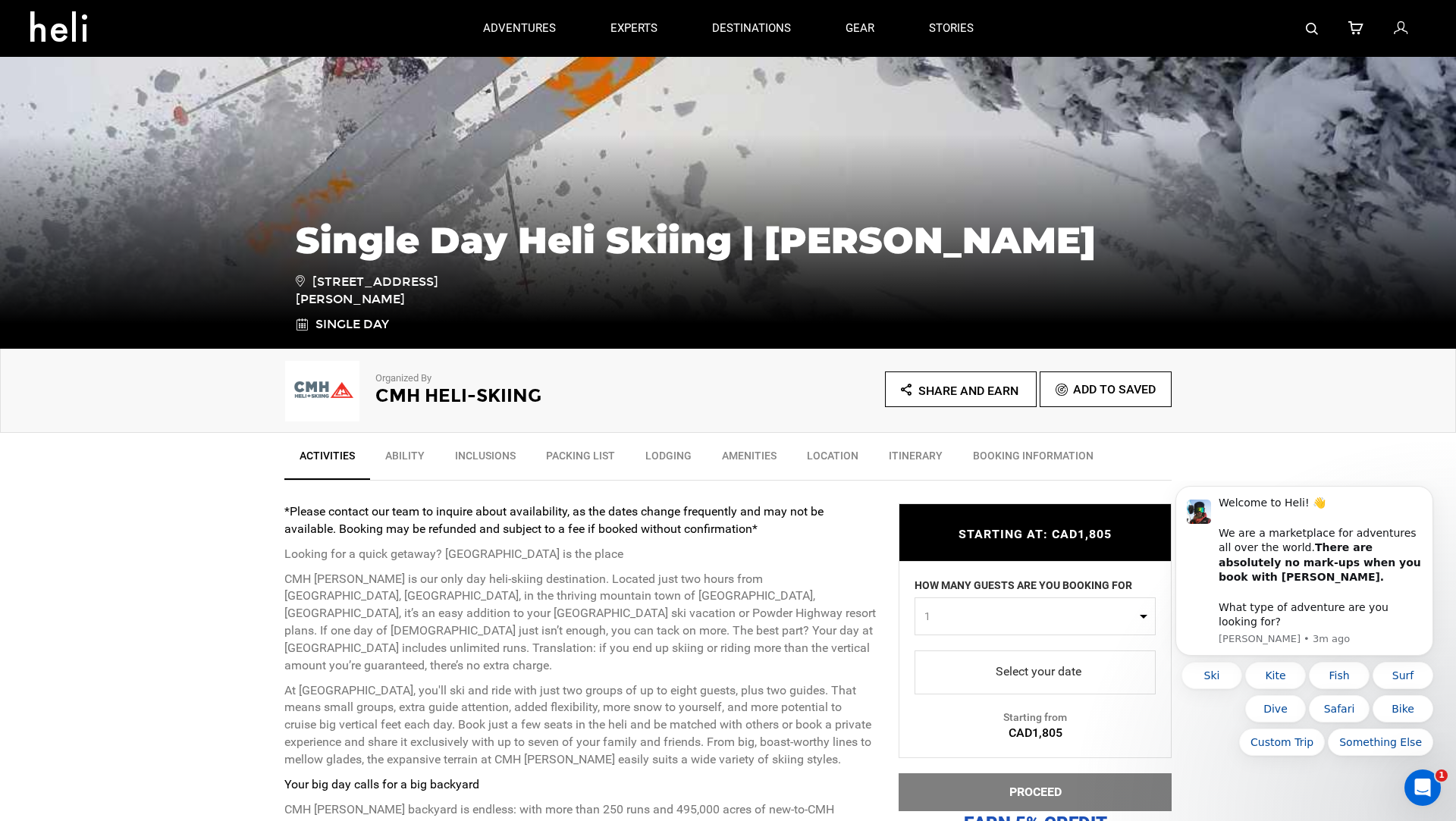
scroll to position [158, 0]
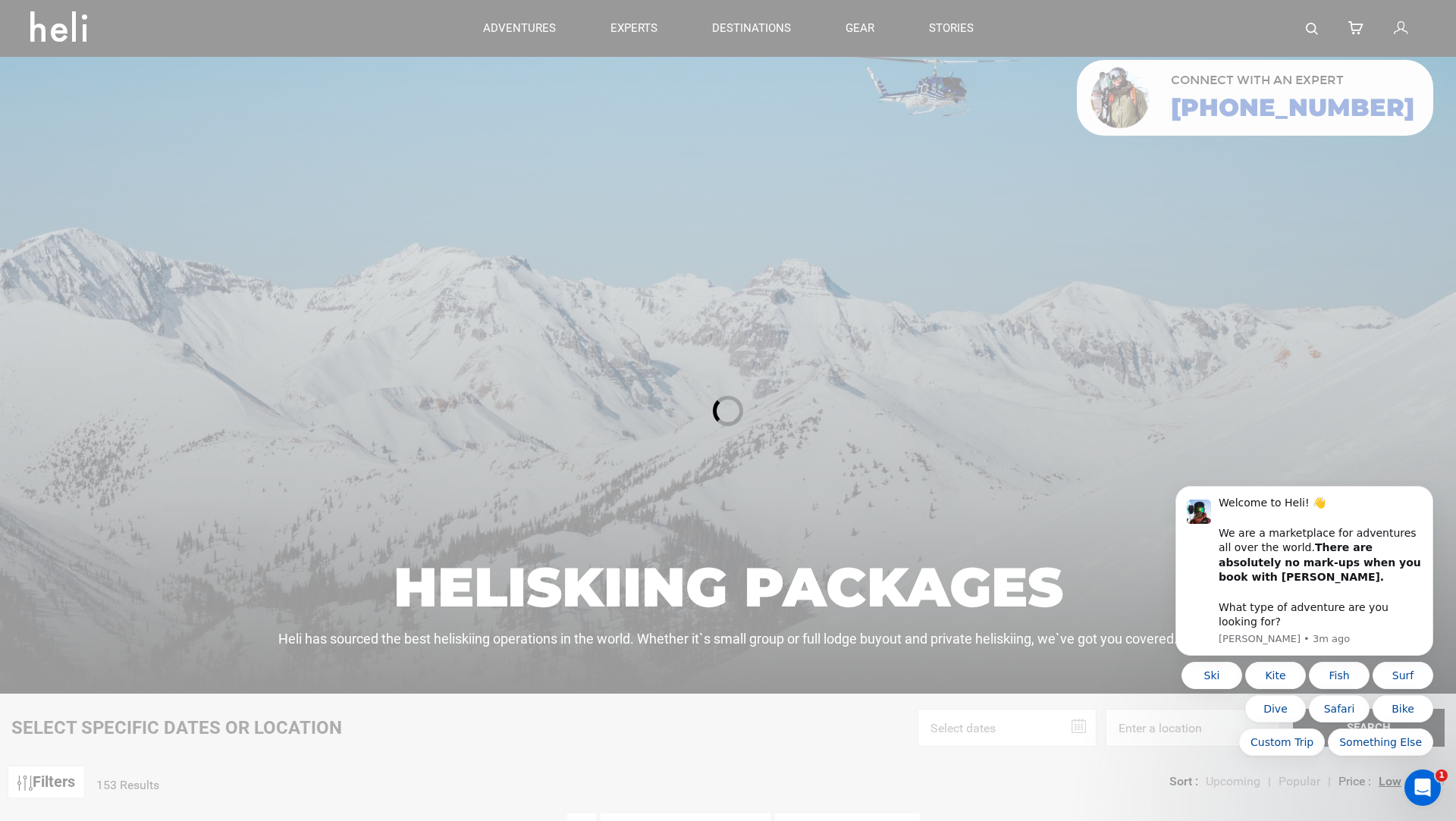
scroll to position [21, 0]
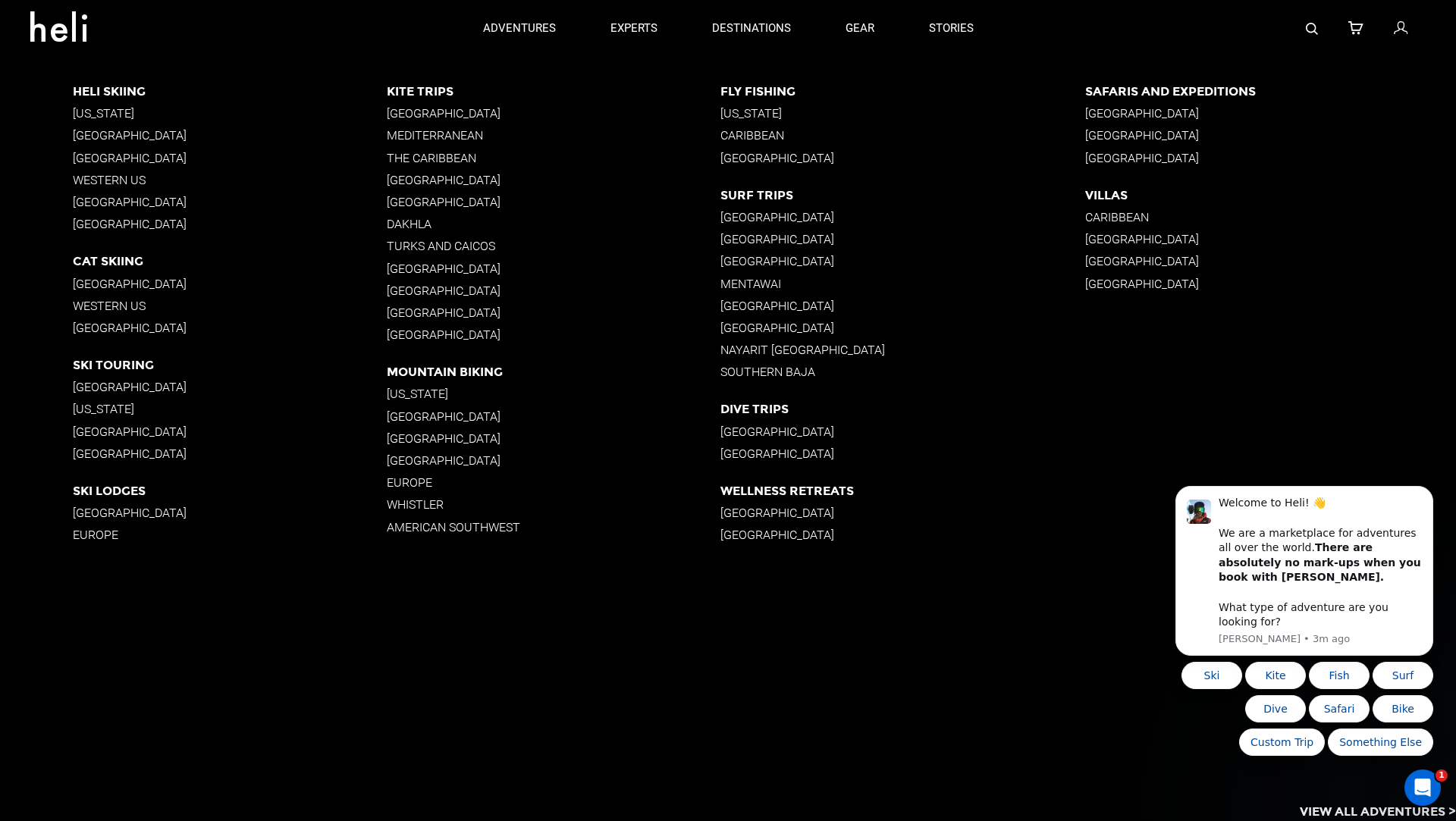
click at [124, 282] on p "[GEOGRAPHIC_DATA]" at bounding box center [229, 283] width 314 height 14
click at [90, 538] on p "Europe" at bounding box center [229, 534] width 314 height 14
click at [121, 138] on p "[GEOGRAPHIC_DATA]" at bounding box center [229, 135] width 314 height 14
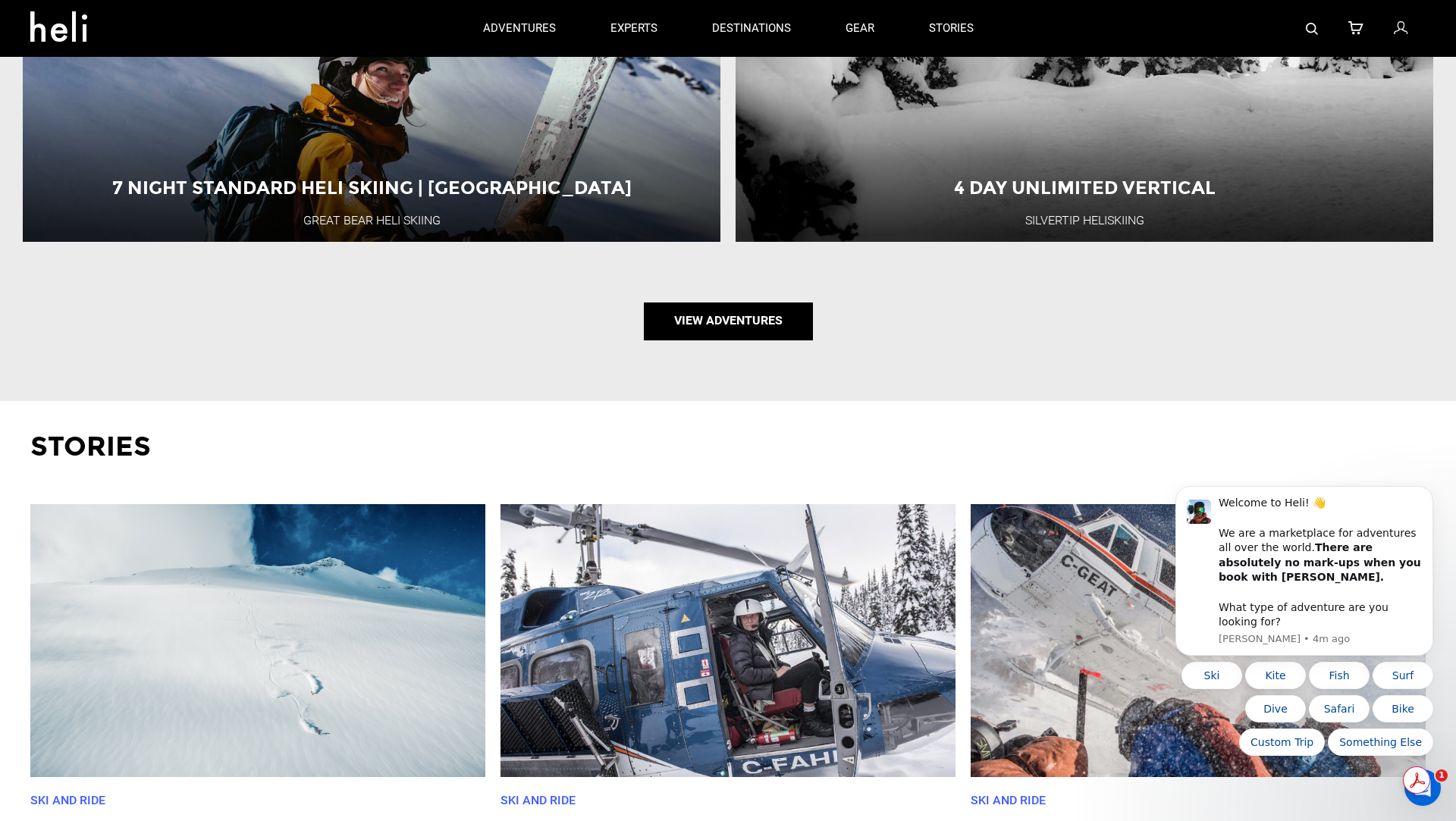
scroll to position [2087, 0]
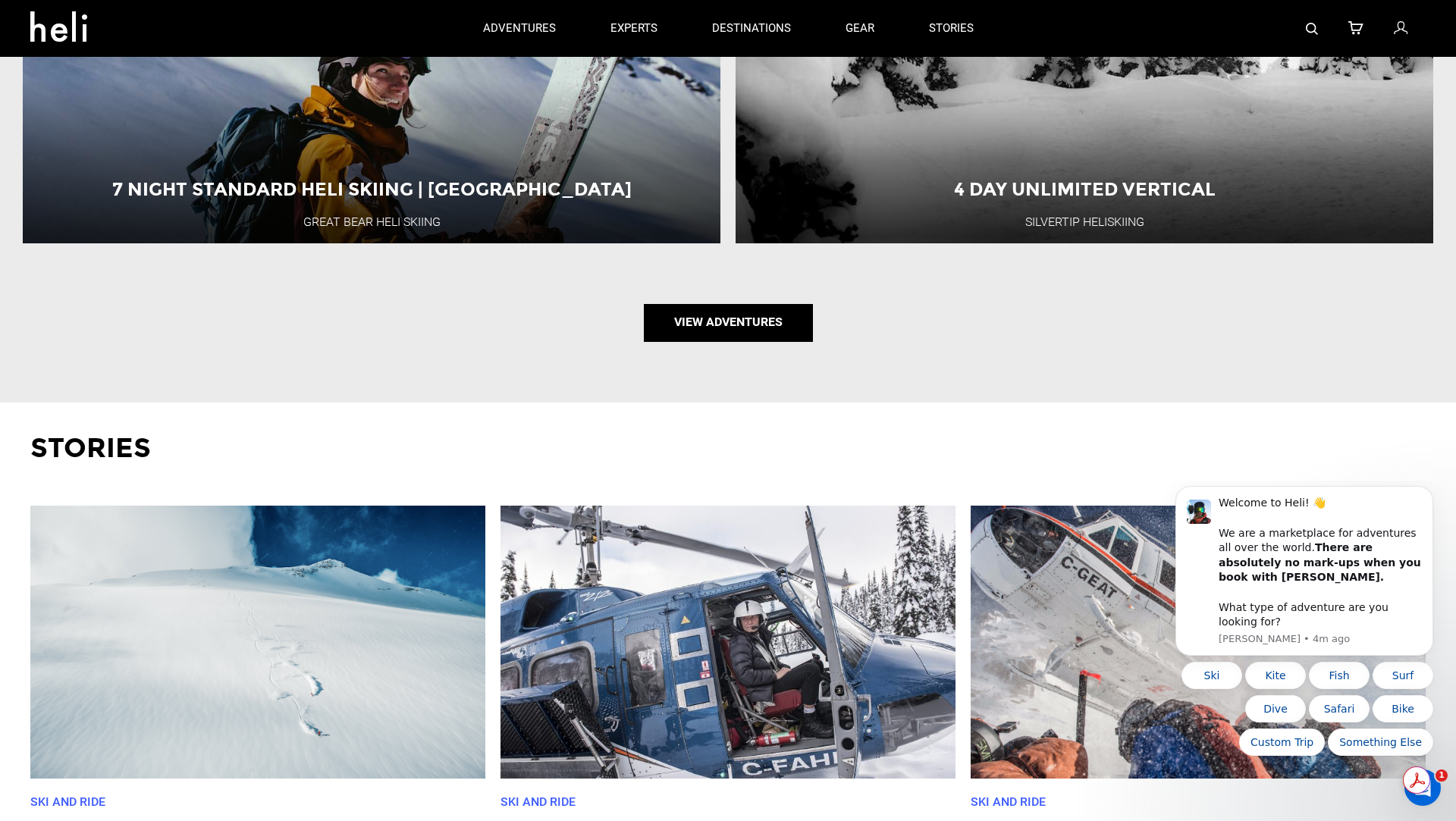
click at [724, 342] on link "View Adventures" at bounding box center [728, 323] width 169 height 38
type input "Heli Skiing"
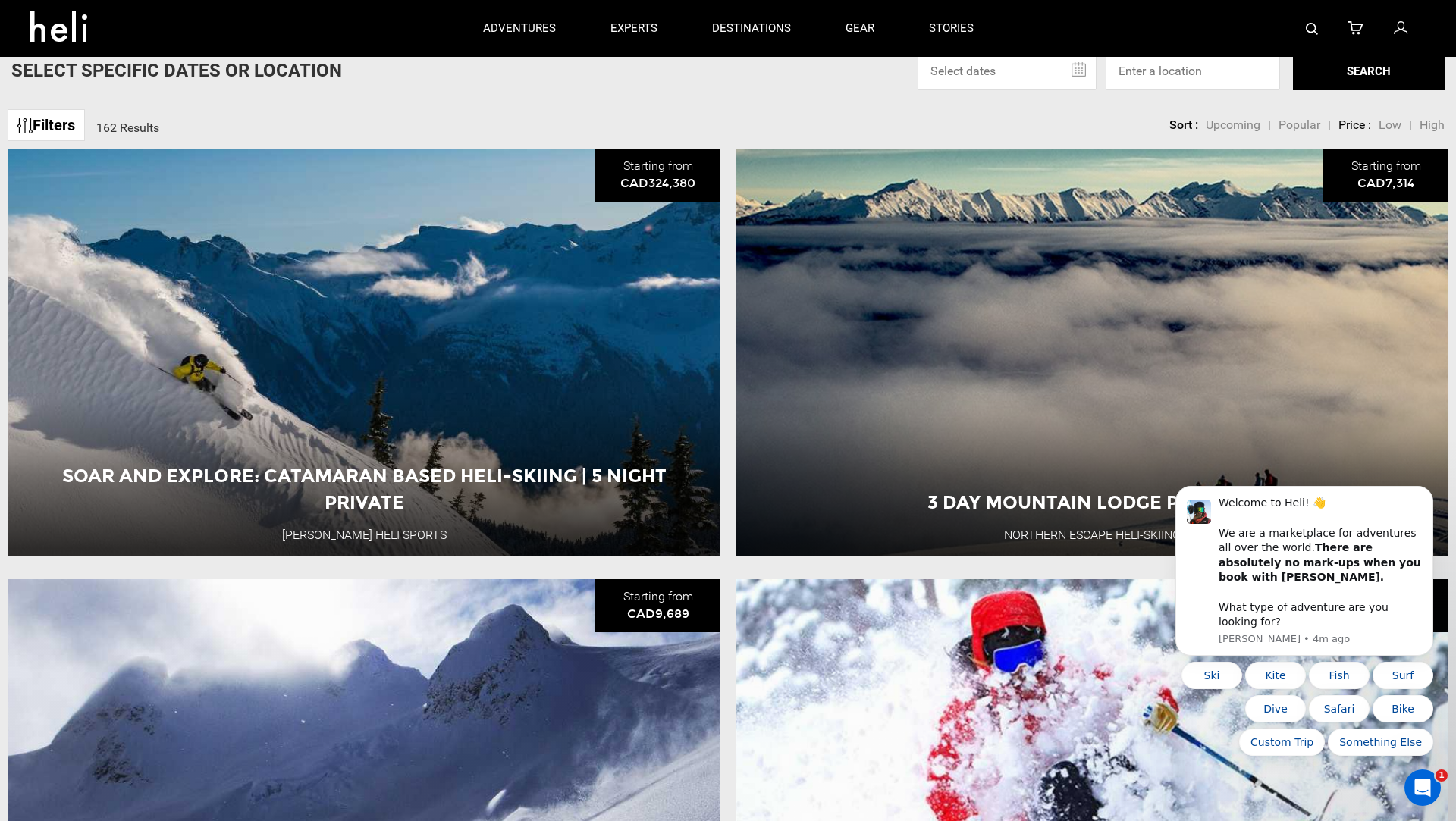
scroll to position [63, 0]
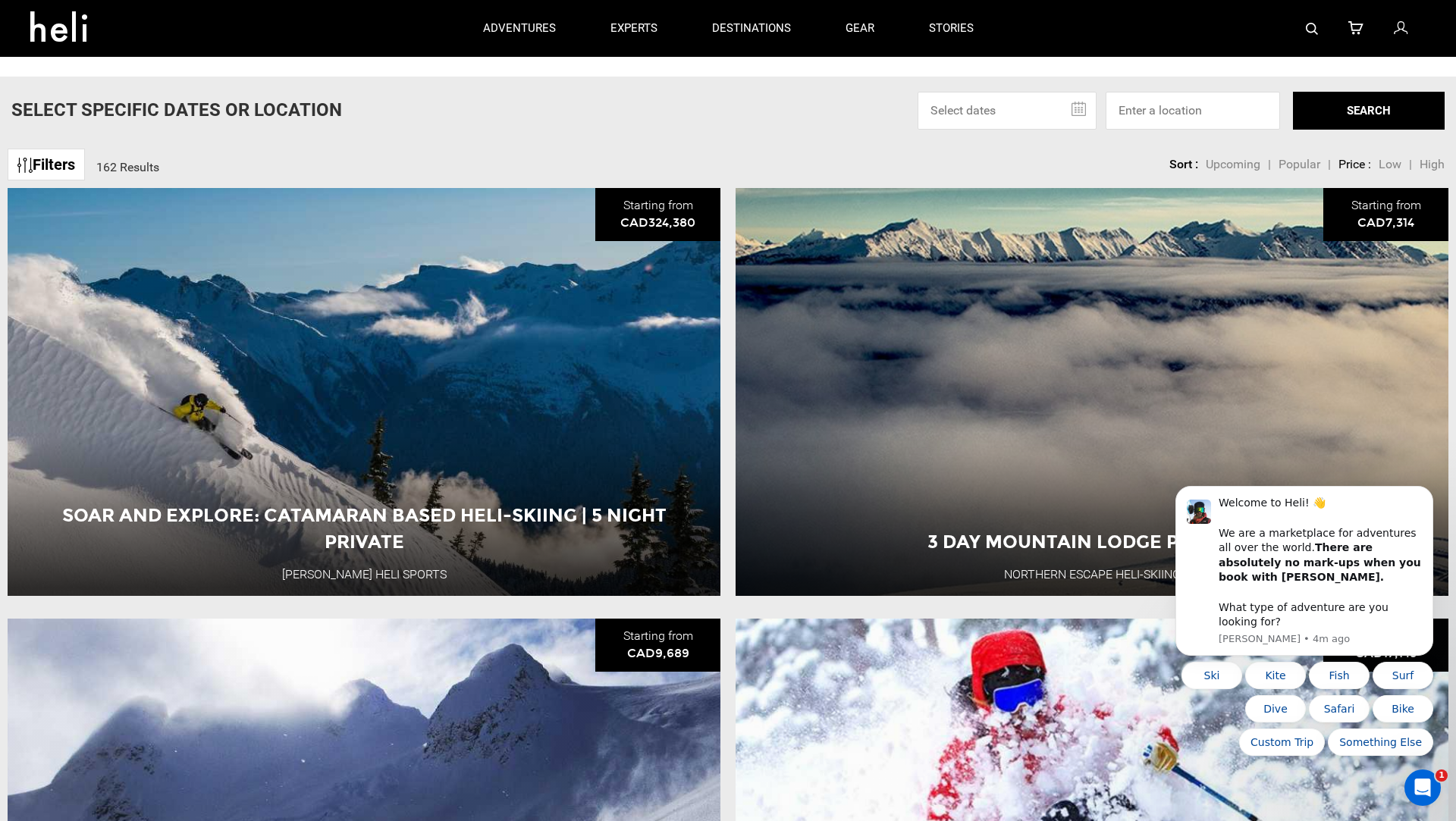
click at [1393, 168] on span "Low" at bounding box center [1390, 163] width 23 height 14
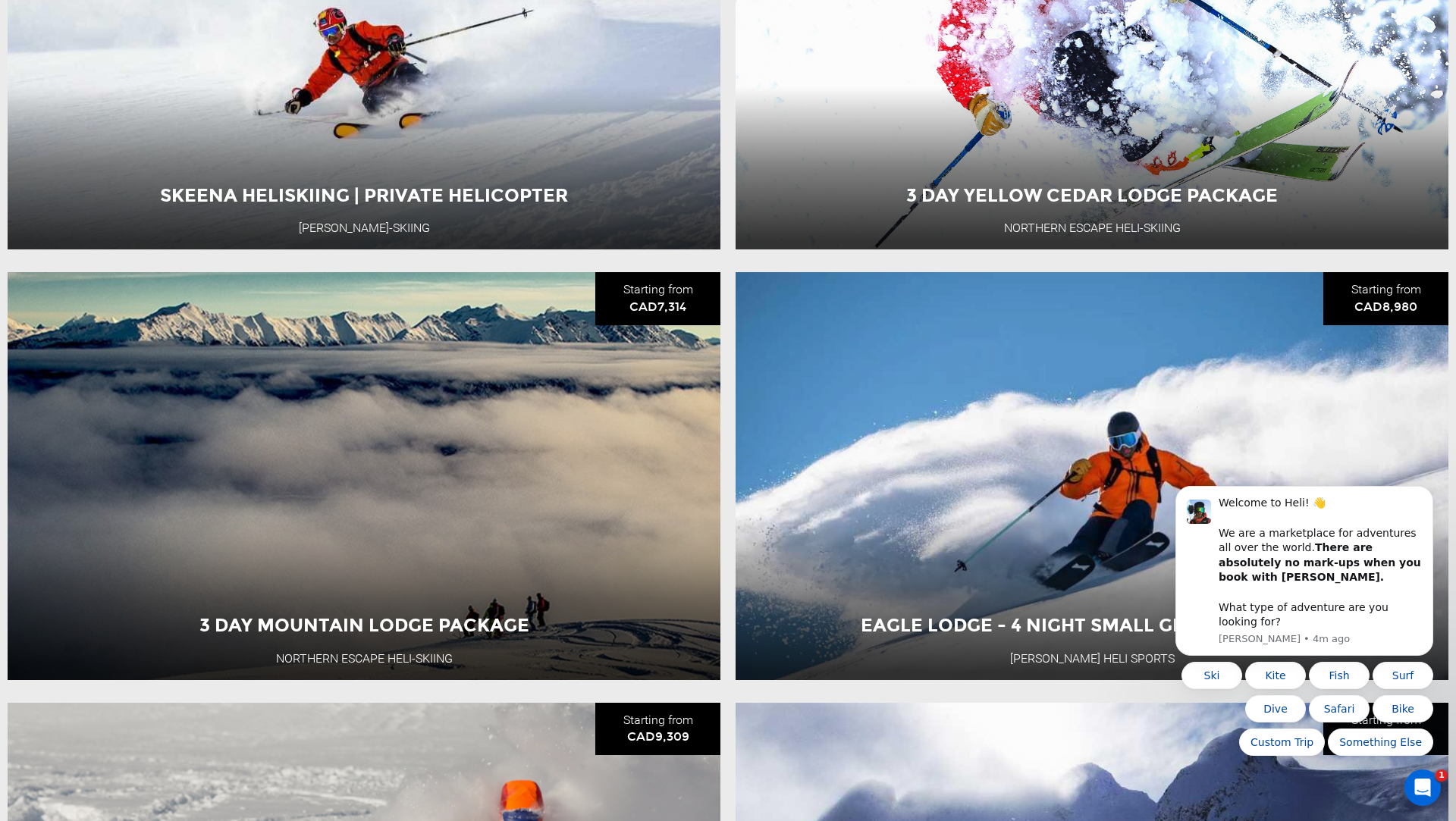
scroll to position [0, 0]
